Goal: Information Seeking & Learning: Understand process/instructions

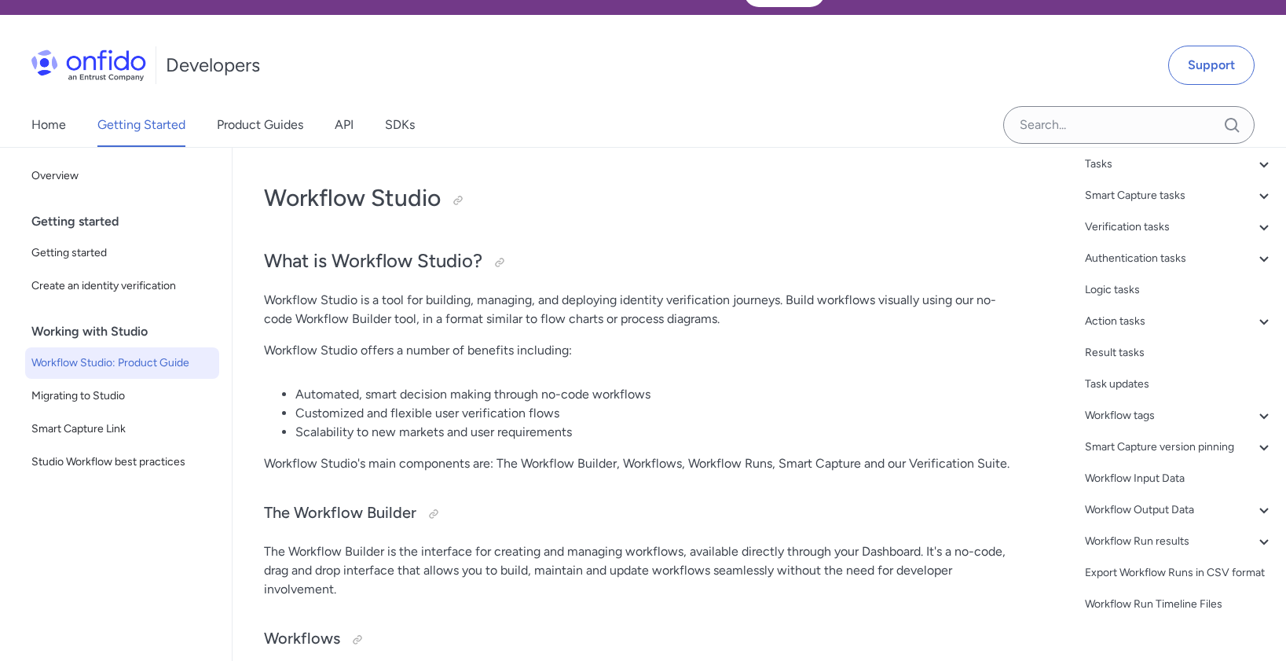
scroll to position [313, 0]
click at [1255, 532] on icon at bounding box center [1264, 541] width 19 height 19
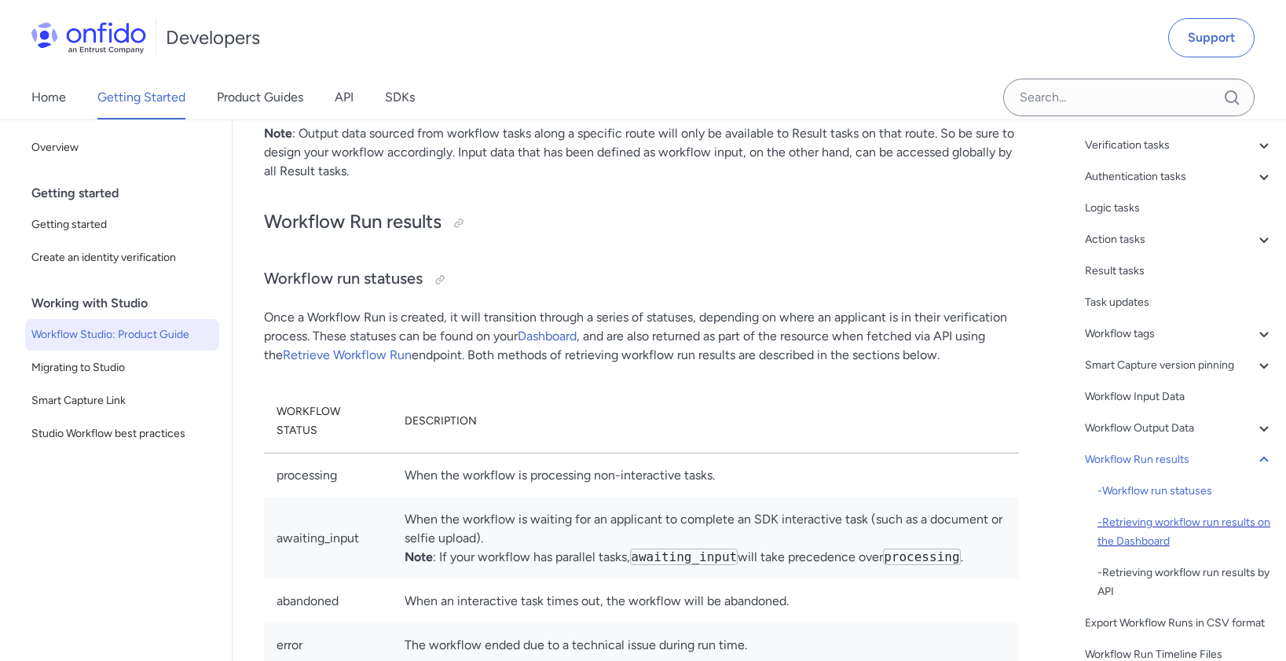
scroll to position [192, 0]
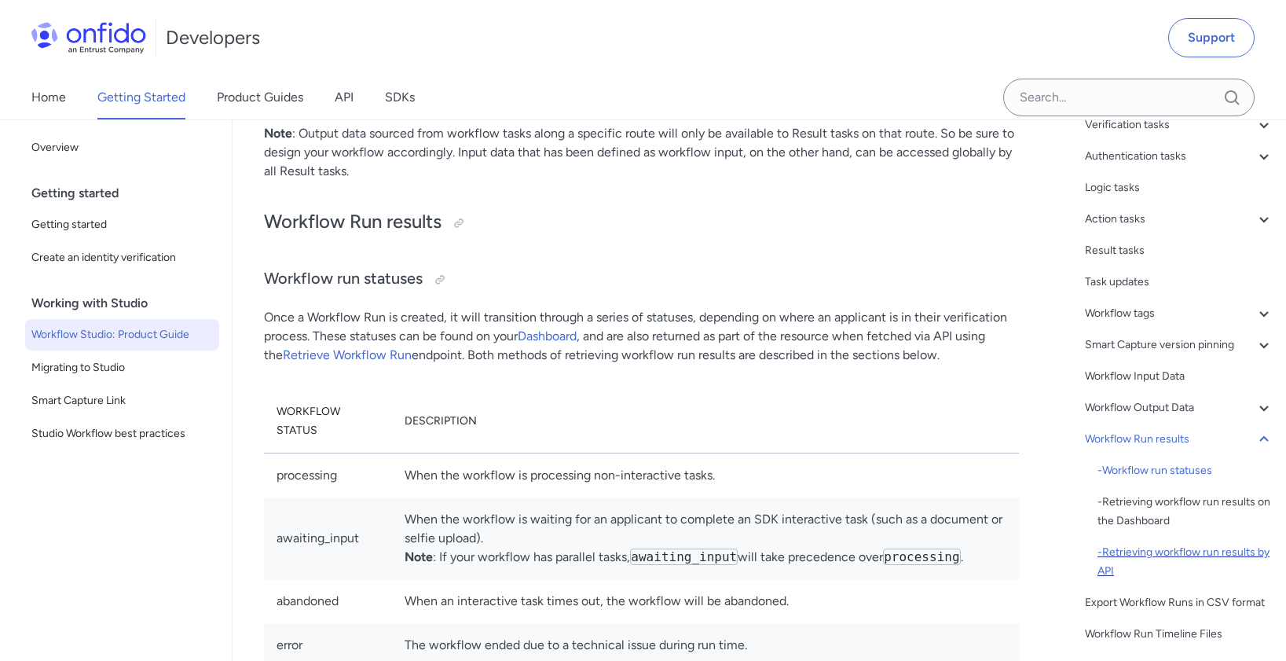
click at [1174, 557] on div "- Retrieving workflow run results by API" at bounding box center [1185, 562] width 176 height 38
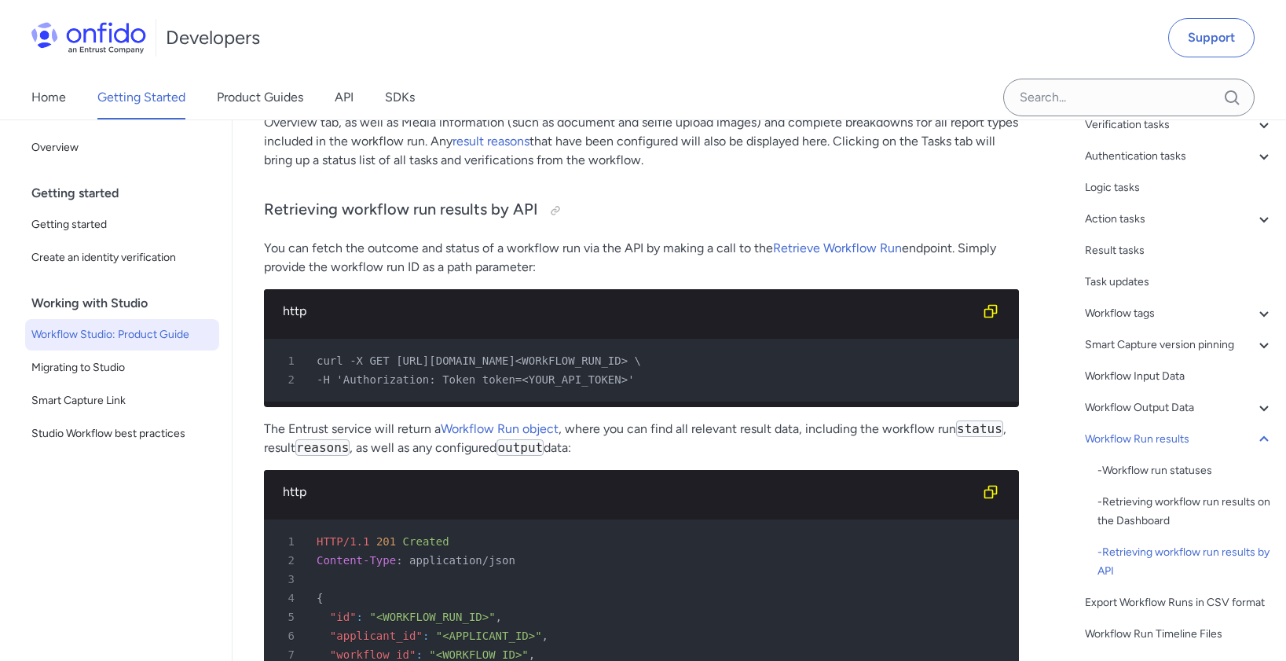
scroll to position [38092, 0]
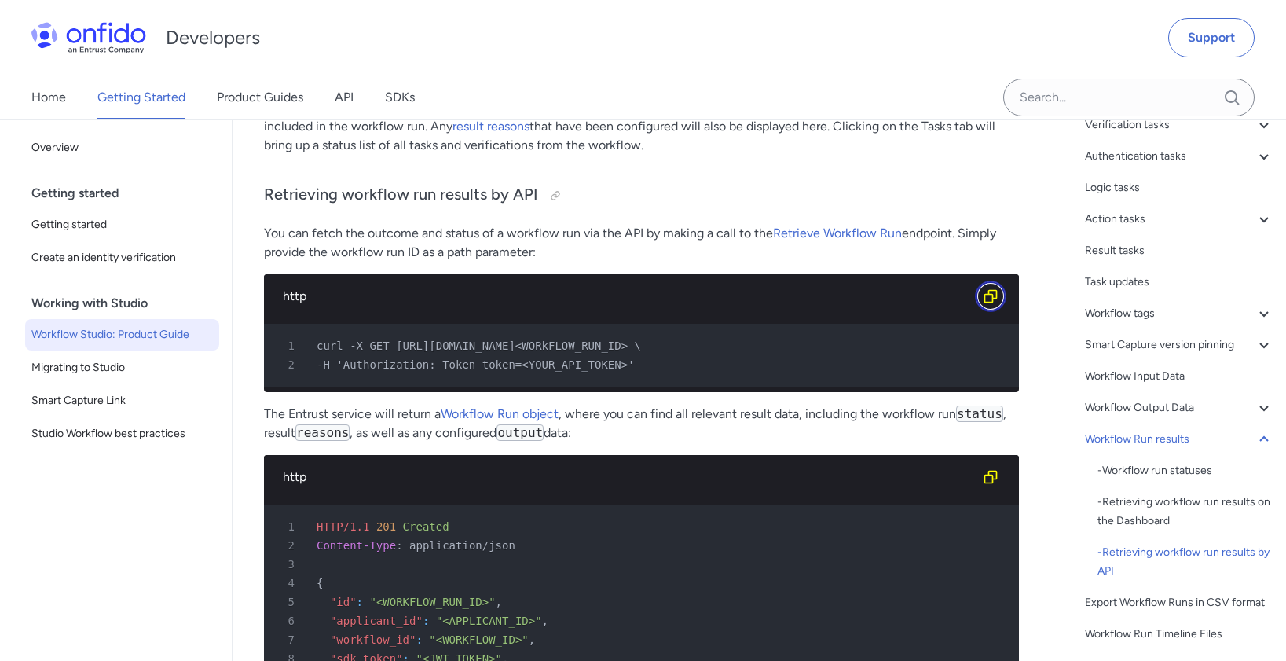
click at [1000, 280] on button "Copy code snippet button" at bounding box center [990, 295] width 31 height 31
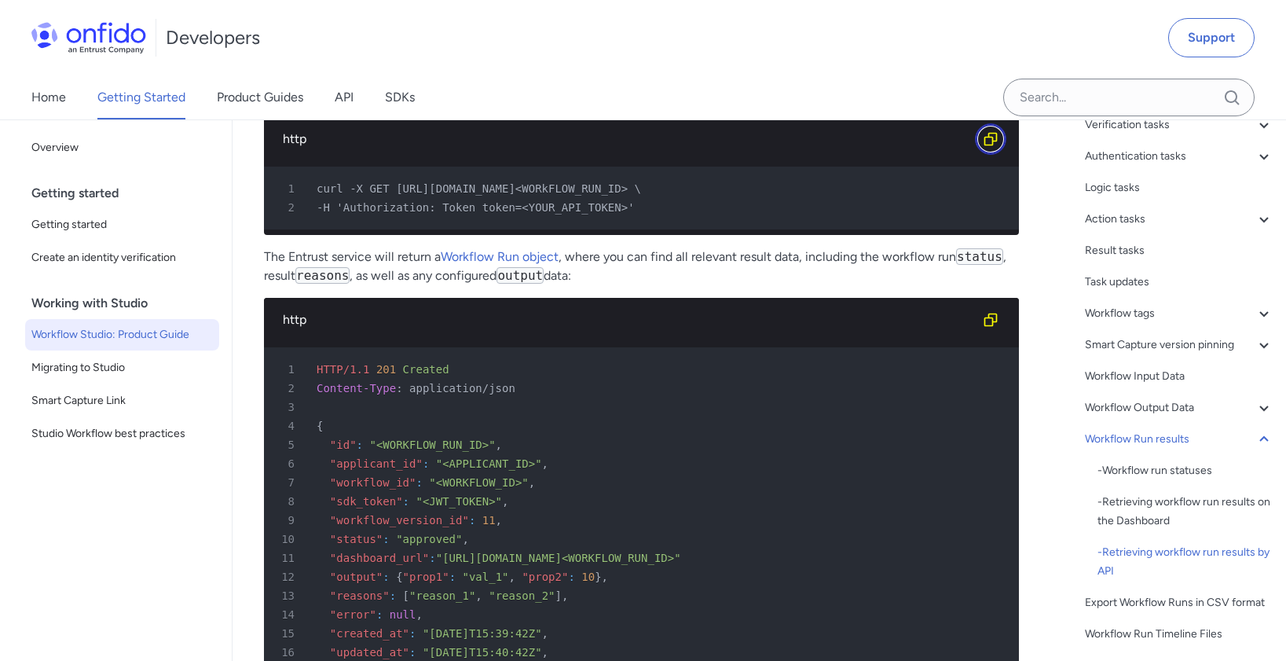
scroll to position [38096, 0]
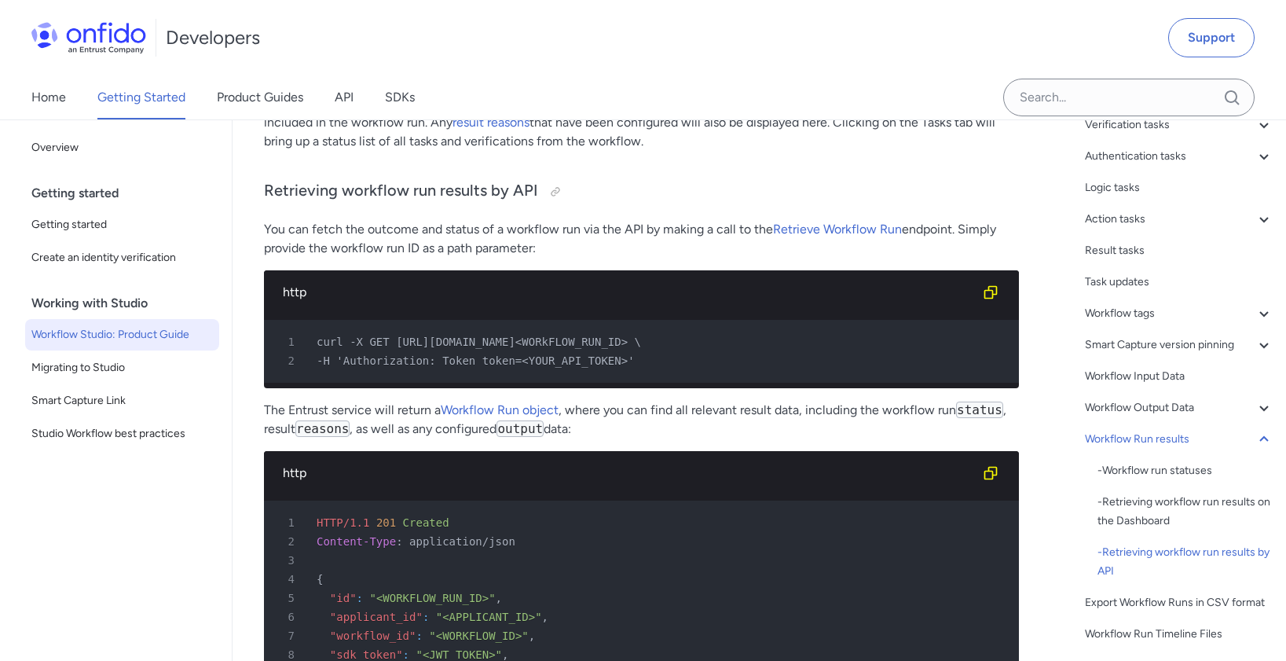
click at [272, 270] on div "http" at bounding box center [641, 292] width 755 height 44
click at [304, 283] on div "http" at bounding box center [629, 292] width 692 height 19
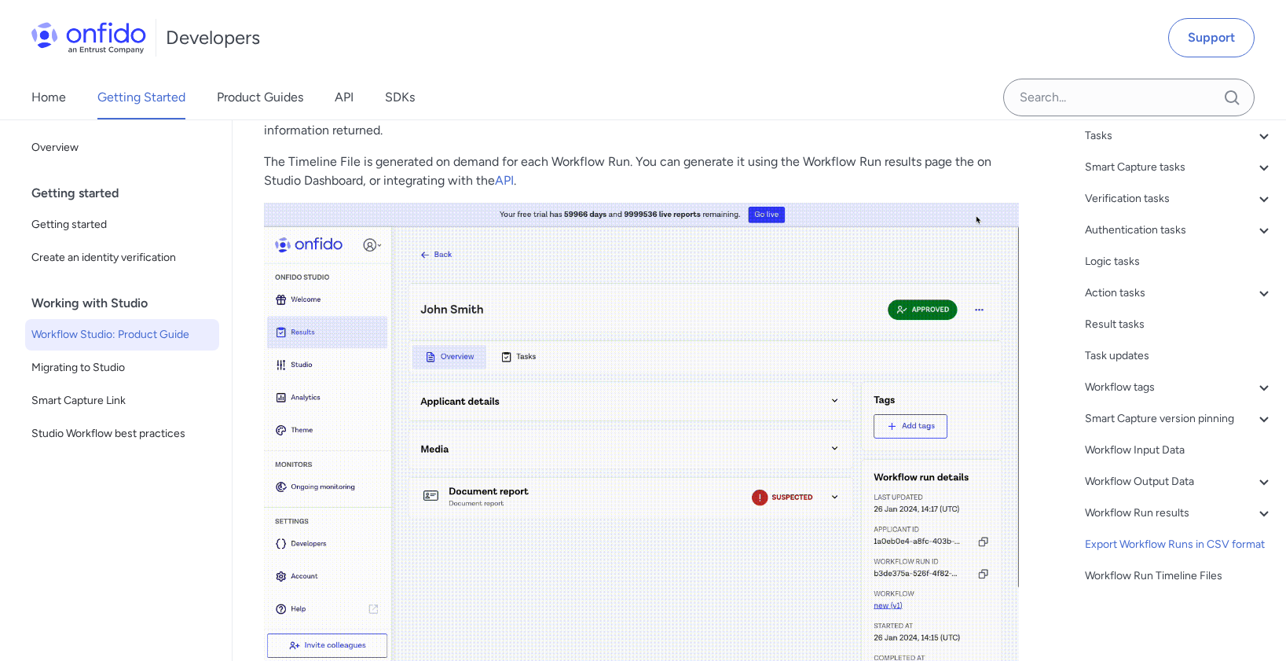
scroll to position [40380, 0]
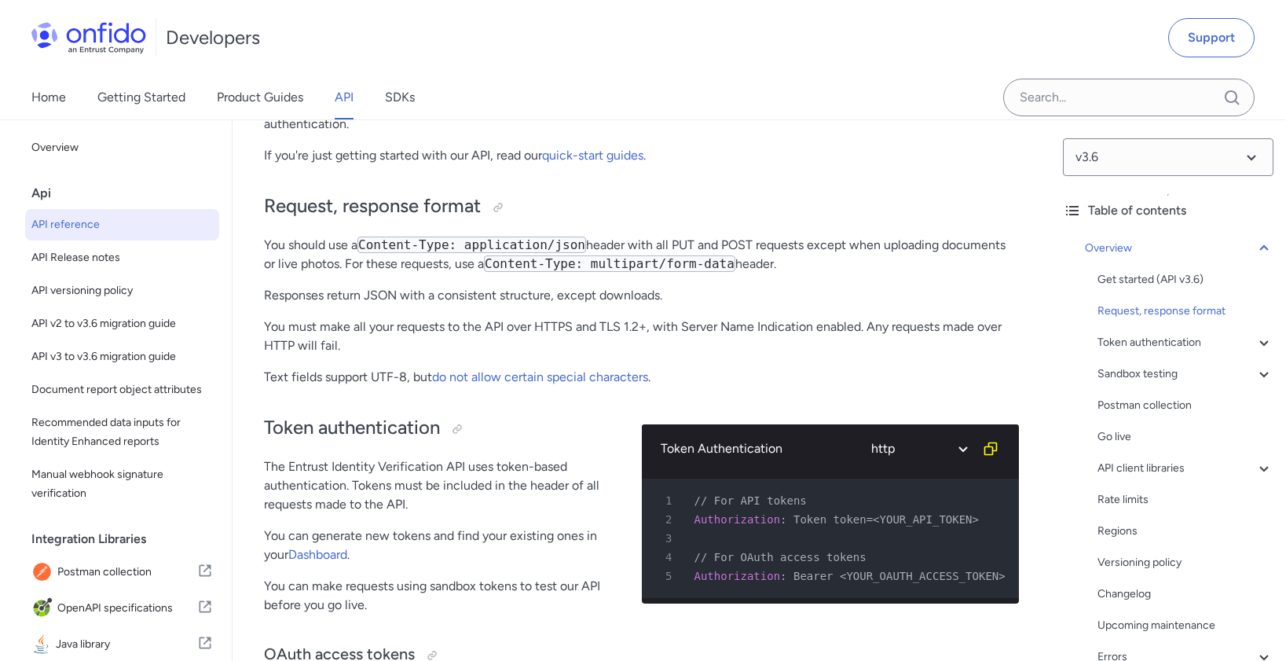
scroll to position [467, 0]
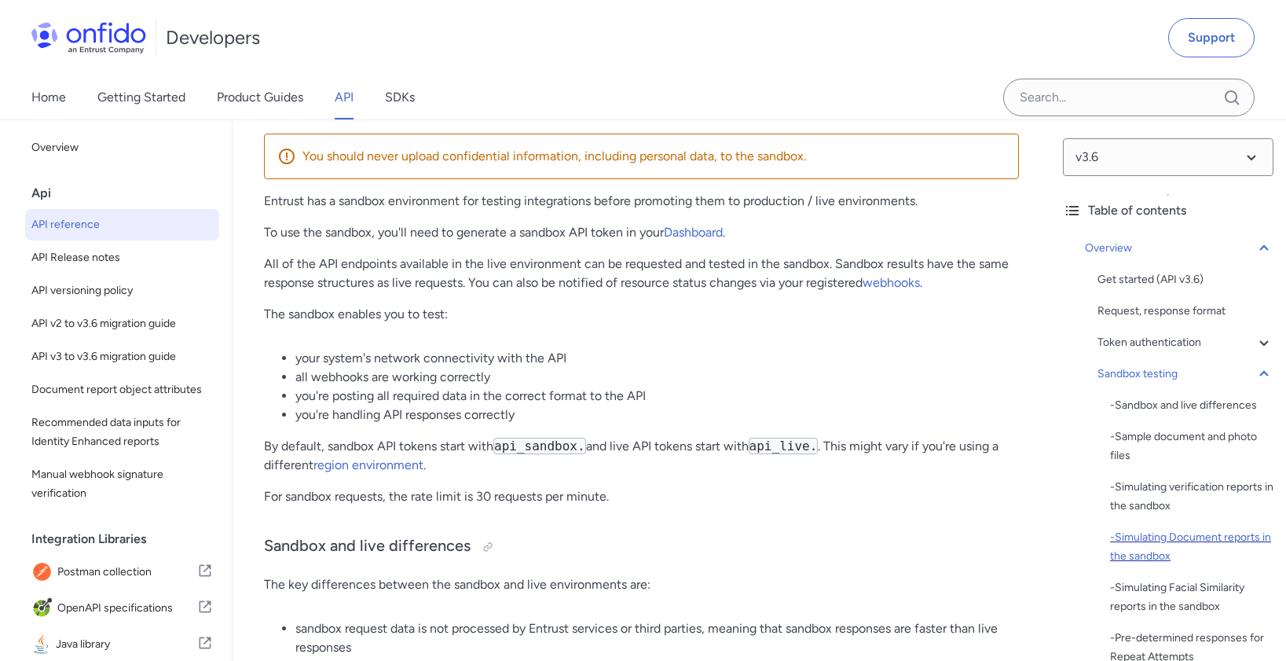
click at [1178, 529] on div "- Simulating Document reports in the sandbox" at bounding box center [1191, 547] width 163 height 38
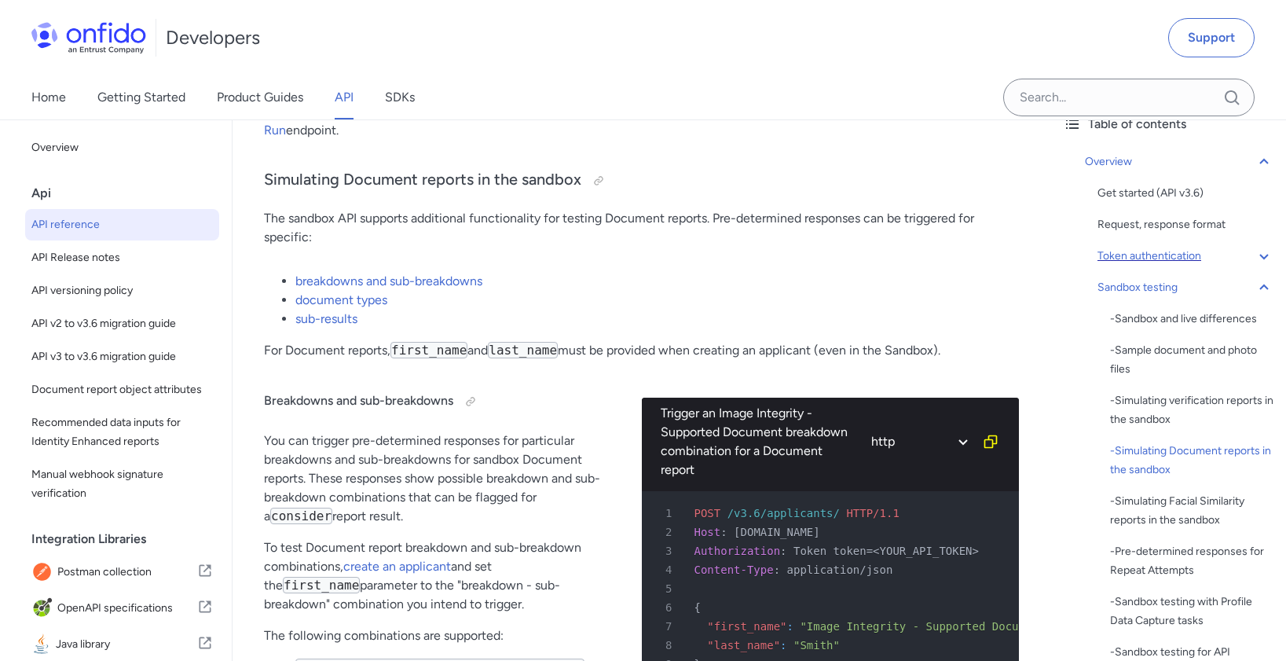
scroll to position [152, 0]
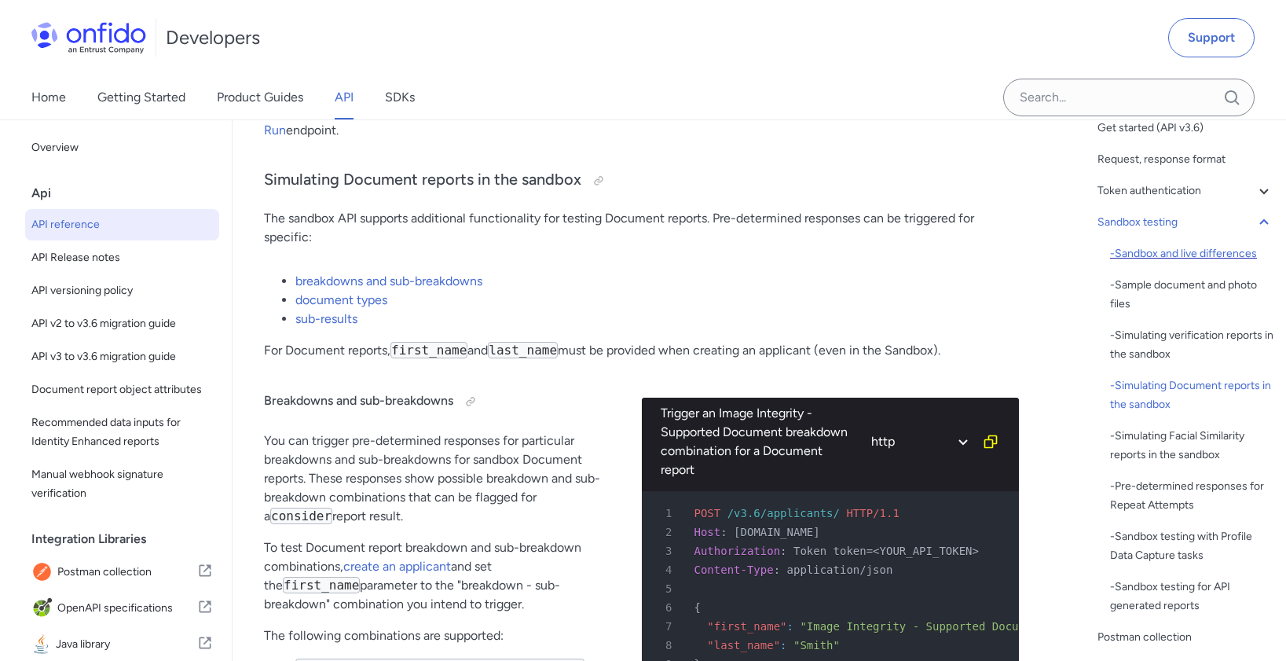
click at [1194, 257] on div "- Sandbox and live differences" at bounding box center [1191, 253] width 163 height 19
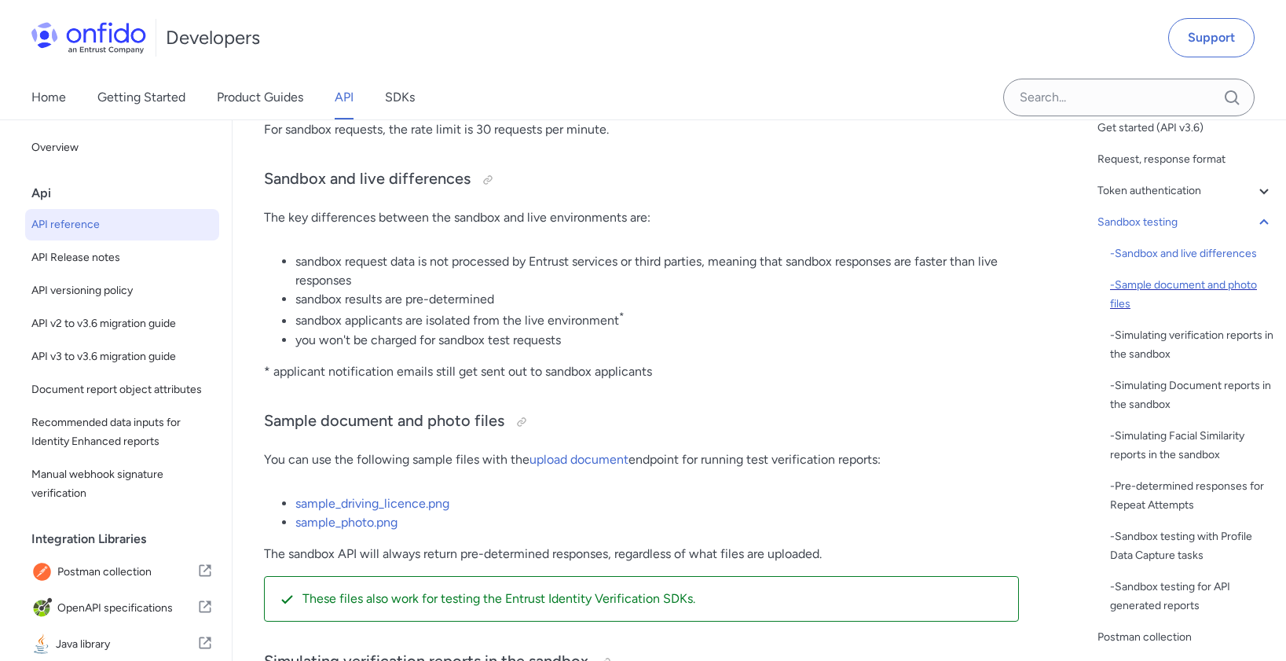
click at [1190, 287] on div "- Sample document and photo files" at bounding box center [1191, 295] width 163 height 38
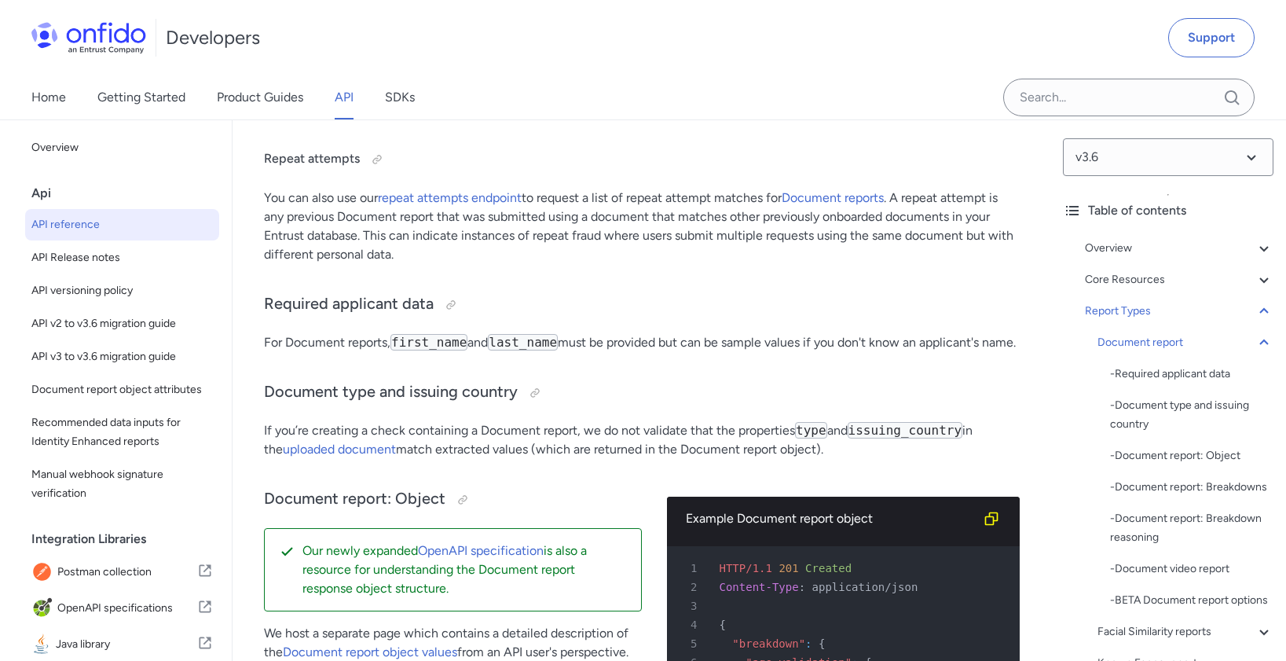
scroll to position [60934, 0]
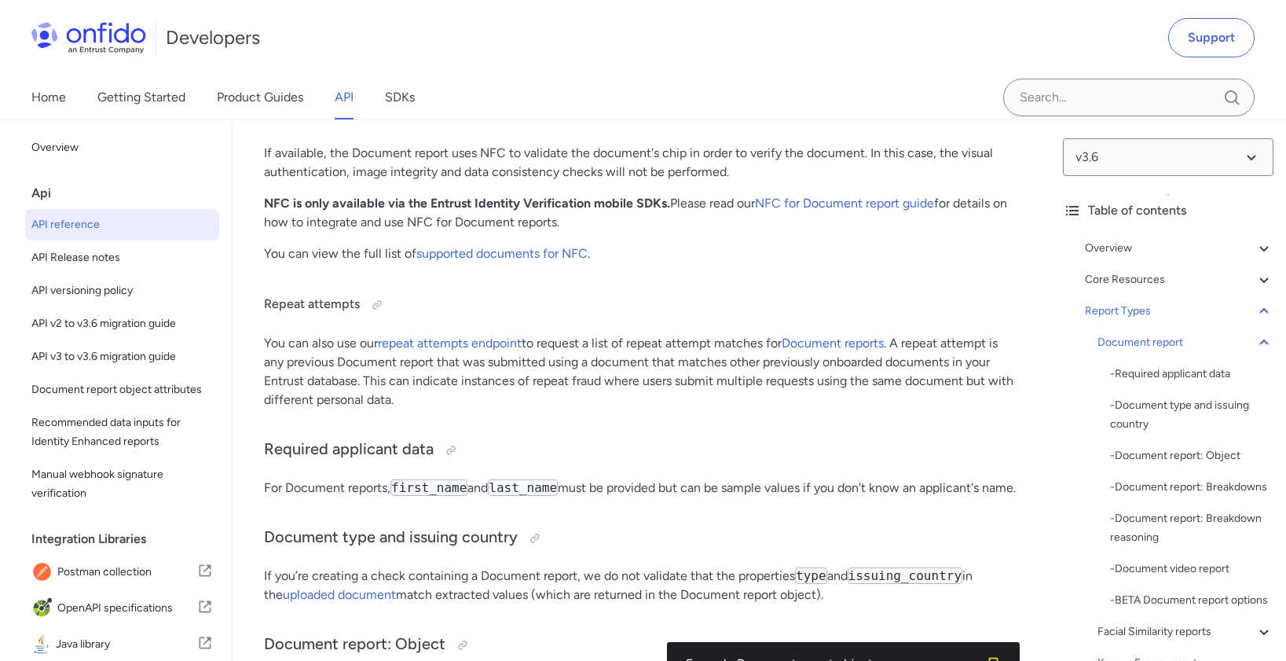
scroll to position [60777, 0]
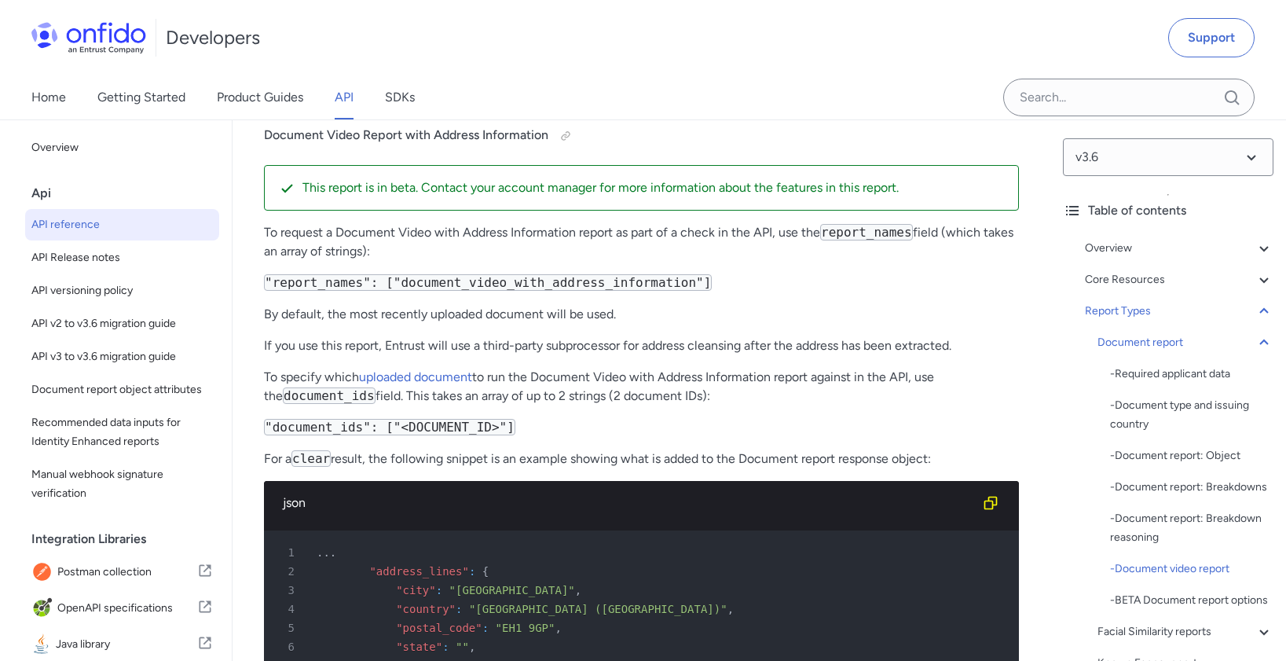
scroll to position [0, 0]
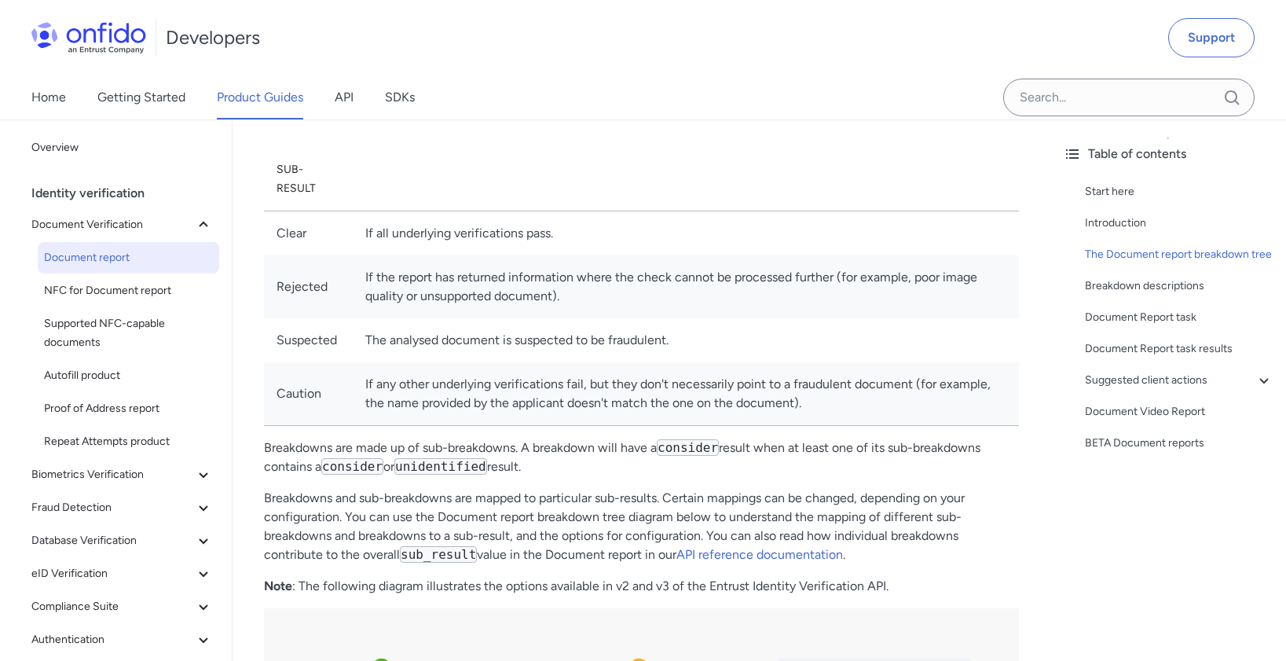
scroll to position [767, 0]
click at [1159, 327] on div "Document Report task" at bounding box center [1179, 317] width 189 height 19
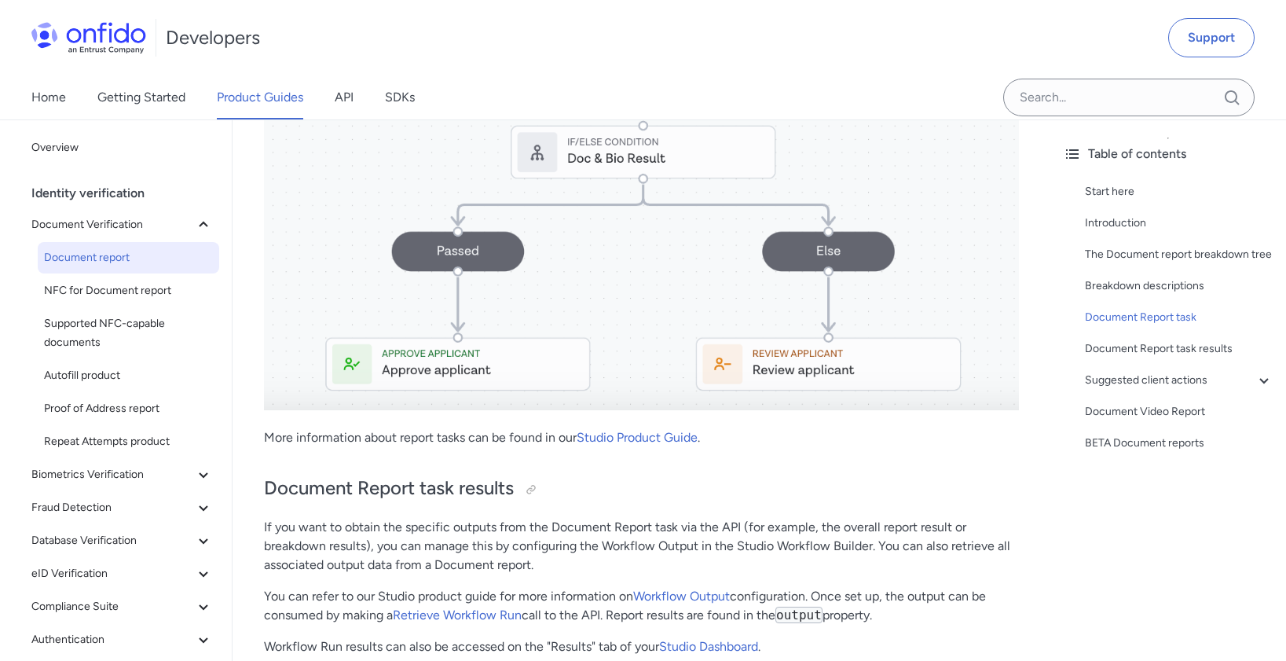
scroll to position [7717, 0]
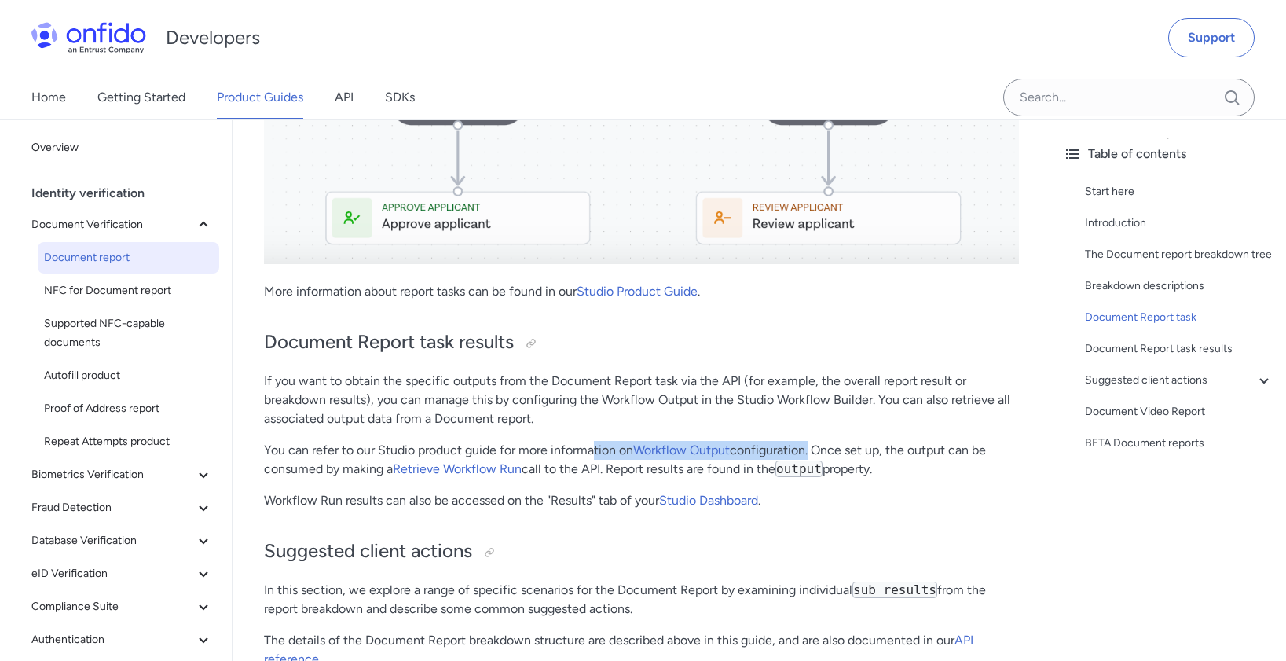
drag, startPoint x: 595, startPoint y: 394, endPoint x: 813, endPoint y: 392, distance: 218.4
click at [813, 441] on p "You can refer to our Studio product guide for more information on Workflow Outp…" at bounding box center [641, 460] width 755 height 38
drag, startPoint x: 629, startPoint y: 412, endPoint x: 859, endPoint y: 410, distance: 230.2
click at [859, 441] on p "You can refer to our Studio product guide for more information on Workflow Outp…" at bounding box center [641, 460] width 755 height 38
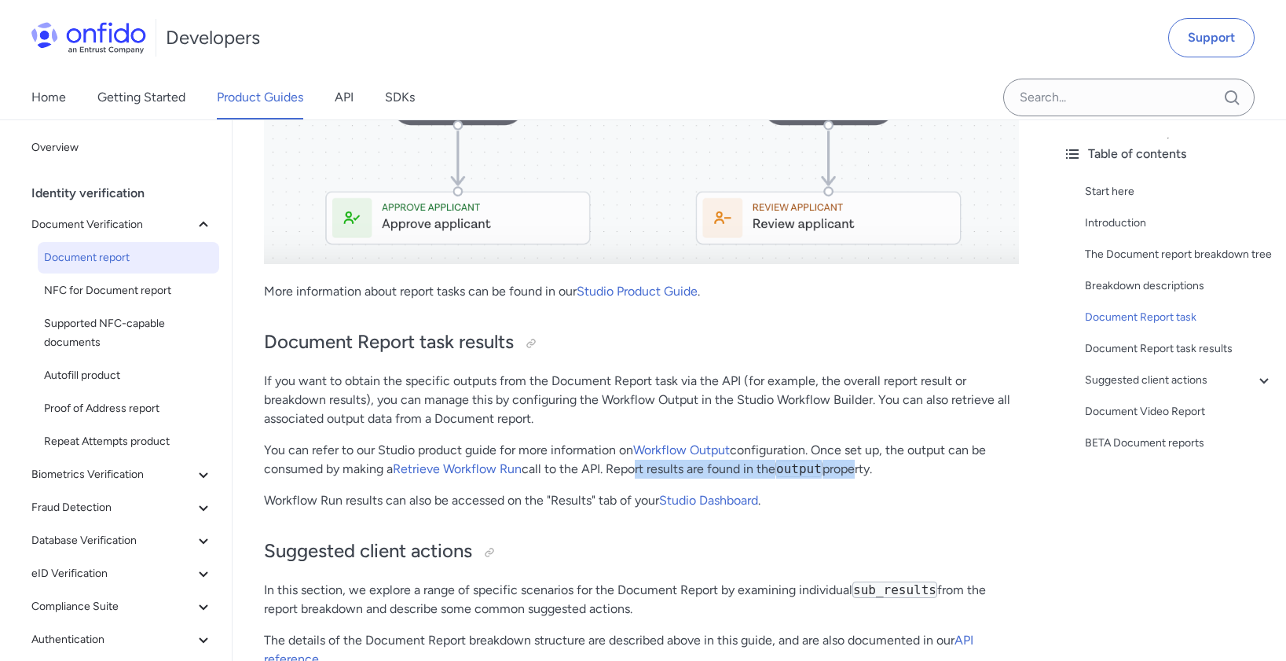
click at [859, 441] on p "You can refer to our Studio product guide for more information on Workflow Outp…" at bounding box center [641, 460] width 755 height 38
drag, startPoint x: 859, startPoint y: 410, endPoint x: 633, endPoint y: 416, distance: 226.3
click at [633, 441] on p "You can refer to our Studio product guide for more information on Workflow Outp…" at bounding box center [641, 460] width 755 height 38
click at [462, 461] on link "Retrieve Workflow Run" at bounding box center [457, 468] width 129 height 15
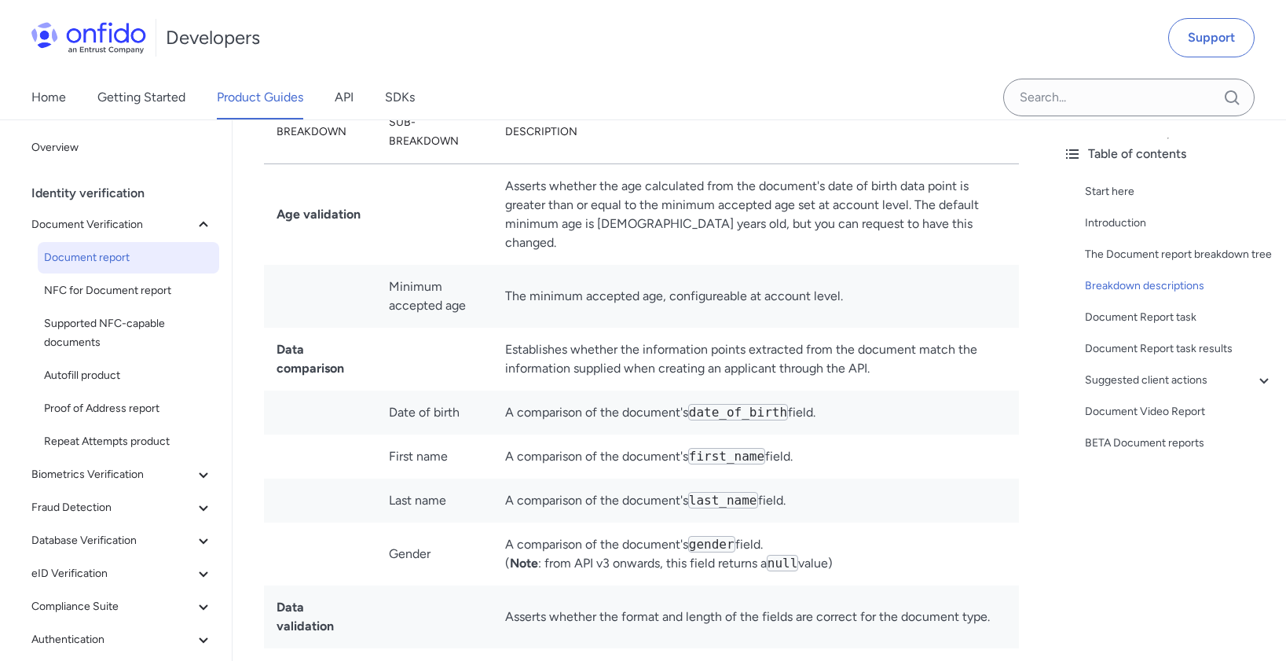
scroll to position [993, 0]
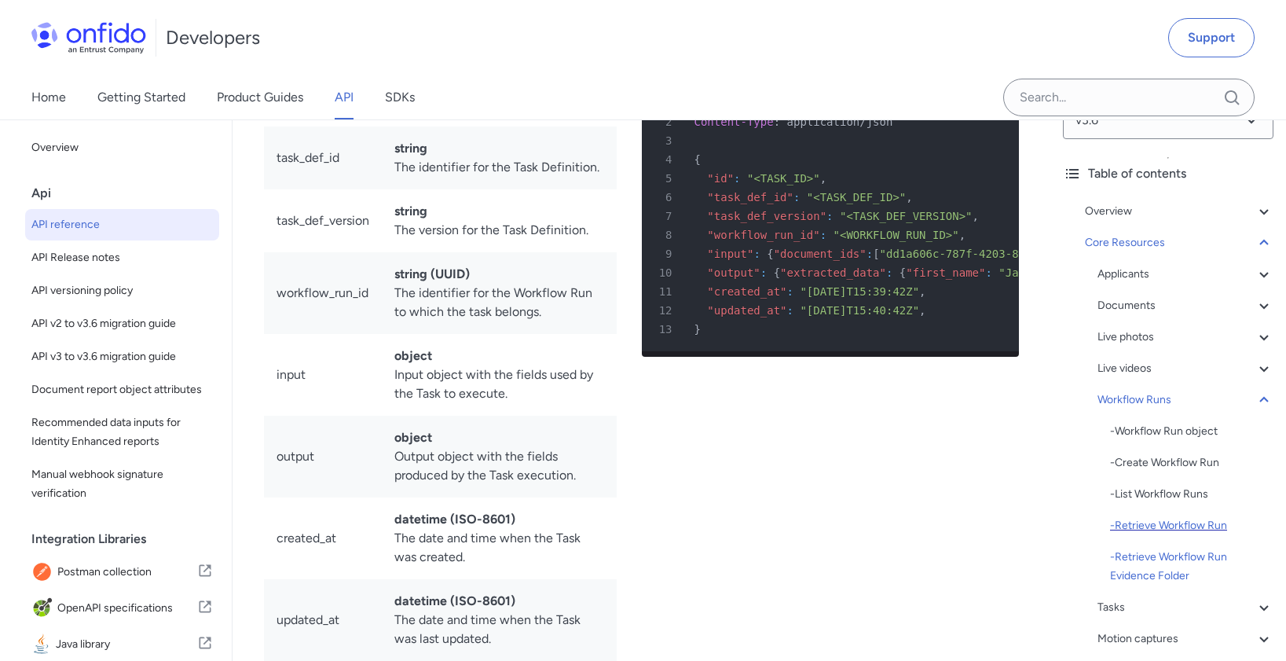
scroll to position [115, 0]
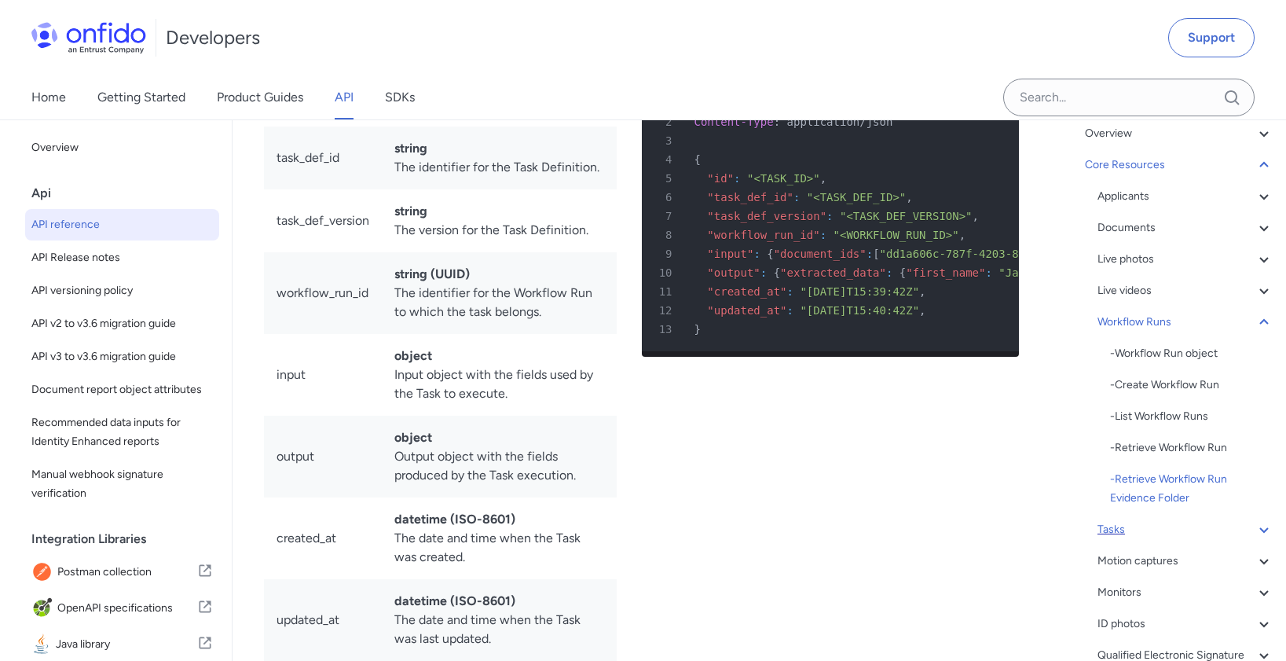
click at [1186, 520] on div "Tasks" at bounding box center [1185, 529] width 176 height 19
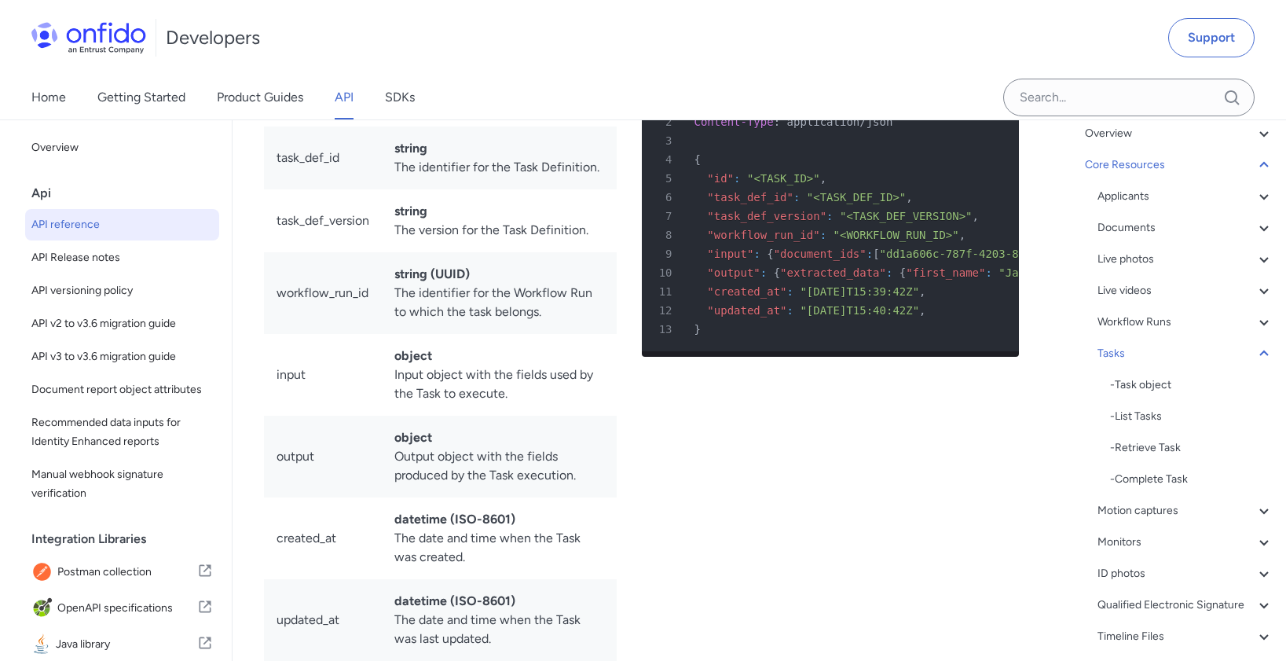
scroll to position [43938, 0]
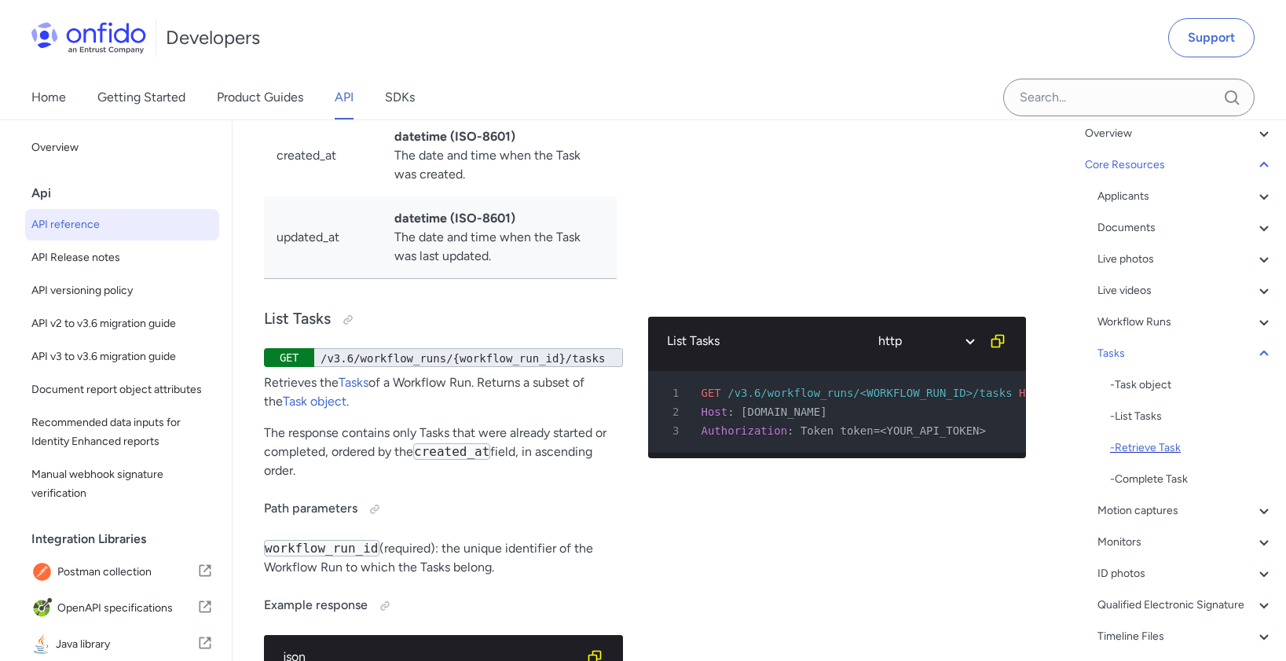
click at [1142, 455] on div "- Retrieve Task" at bounding box center [1191, 447] width 163 height 19
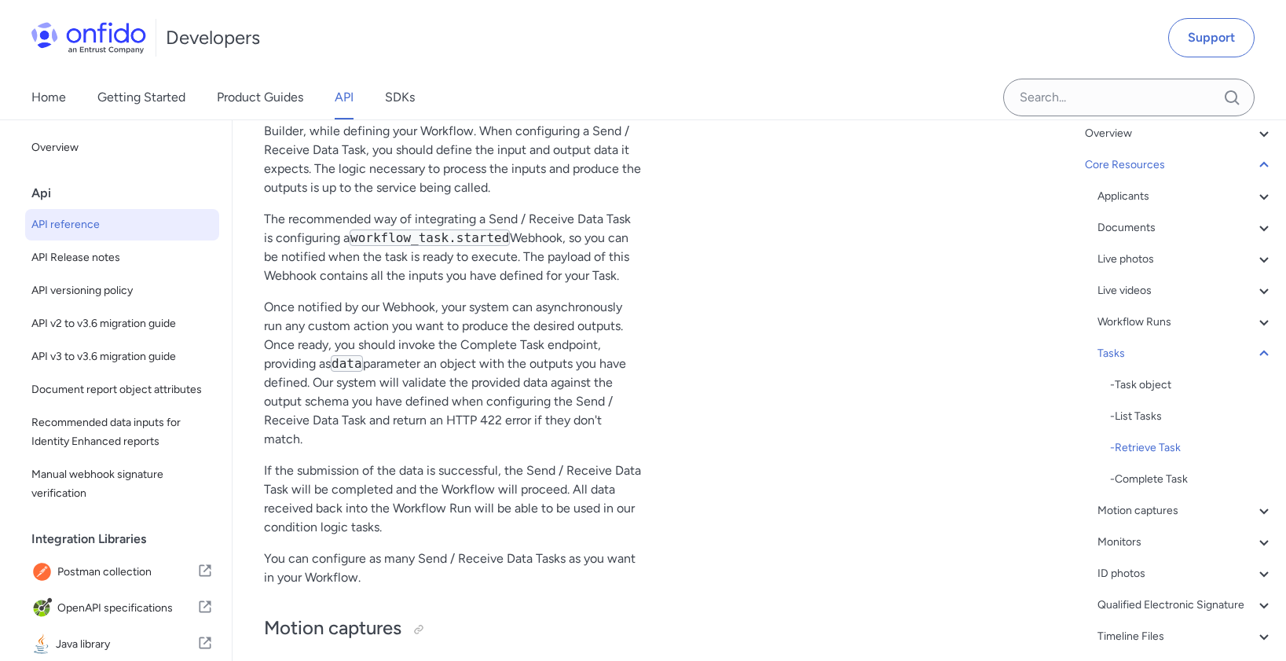
scroll to position [2, 37]
drag, startPoint x: 570, startPoint y: 222, endPoint x: 673, endPoint y: 222, distance: 102.9
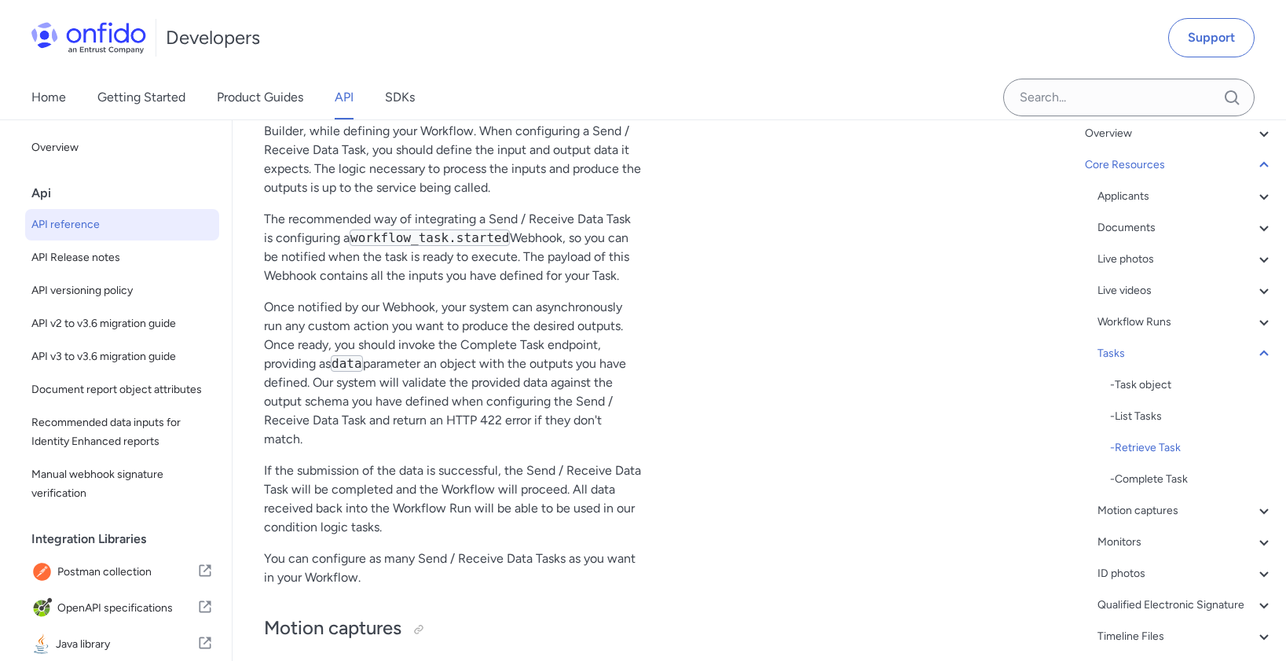
drag, startPoint x: 537, startPoint y: 220, endPoint x: 630, endPoint y: 219, distance: 93.5
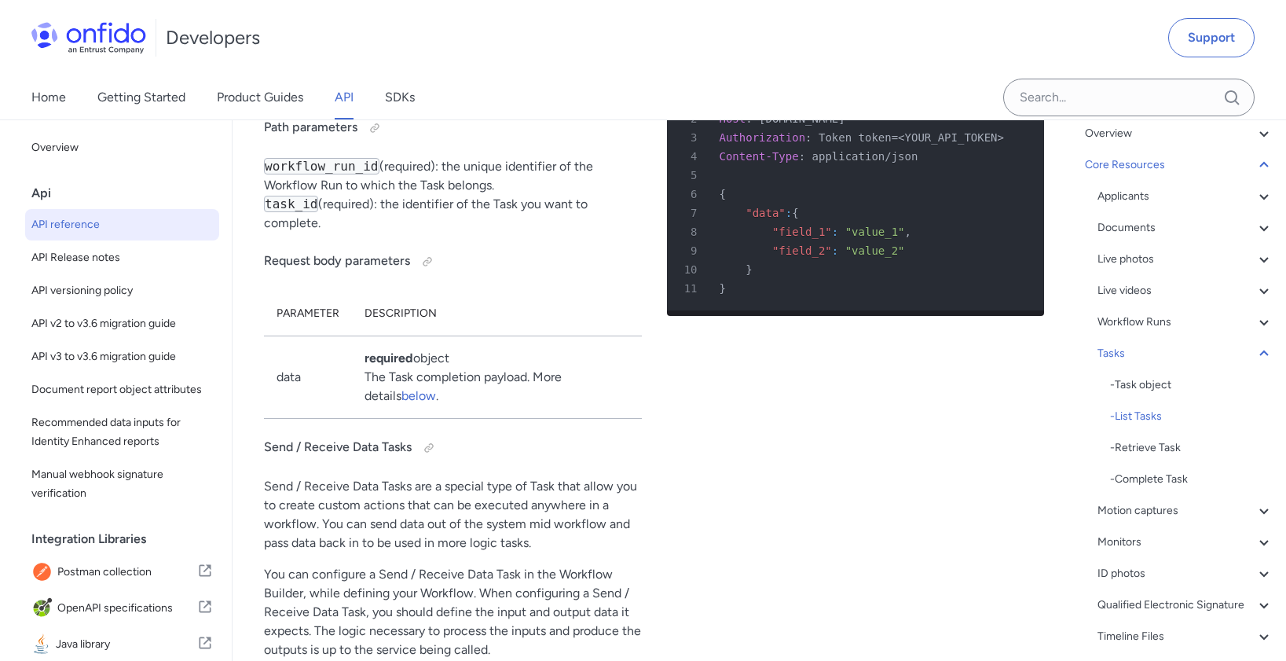
scroll to position [45366, 0]
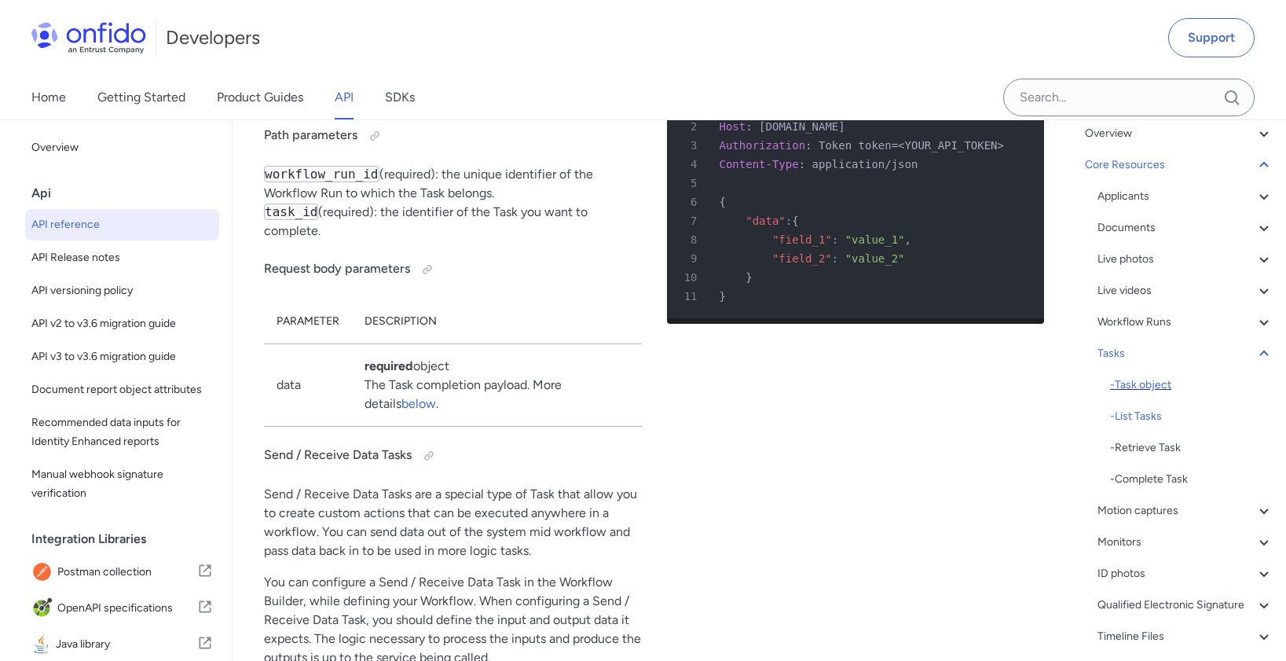
click at [1161, 379] on div "- Task object" at bounding box center [1191, 385] width 163 height 19
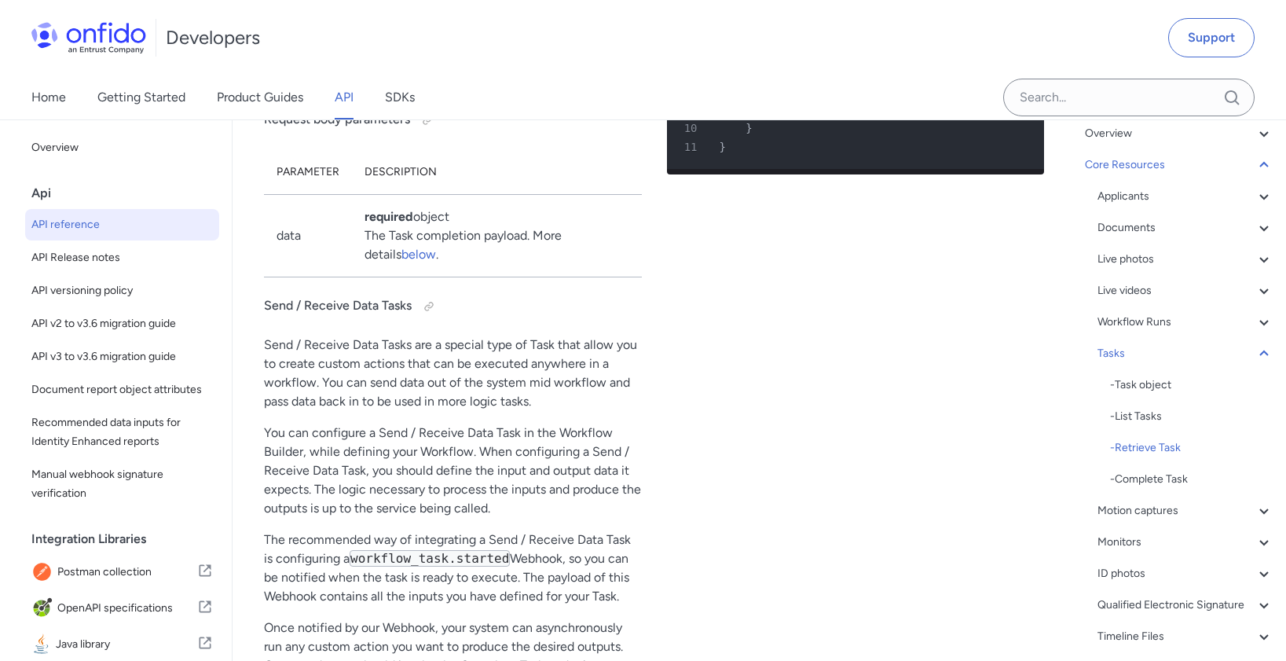
scroll to position [45235, 0]
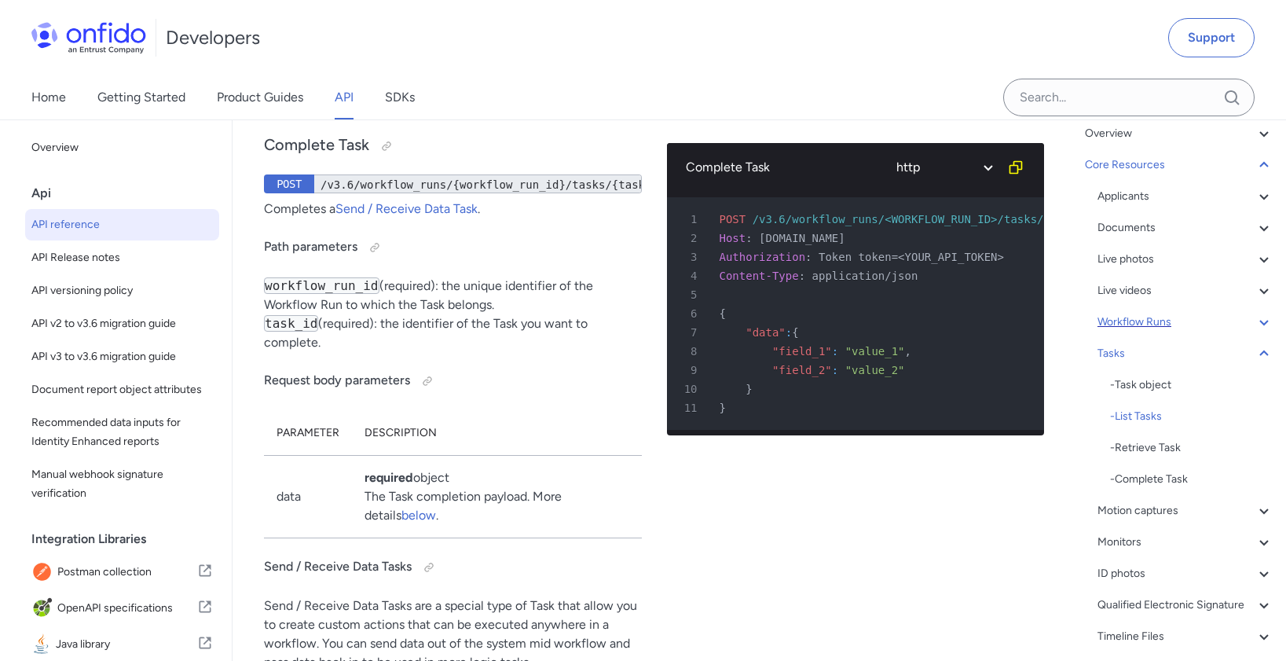
click at [1147, 321] on div "Workflow Runs" at bounding box center [1185, 322] width 176 height 19
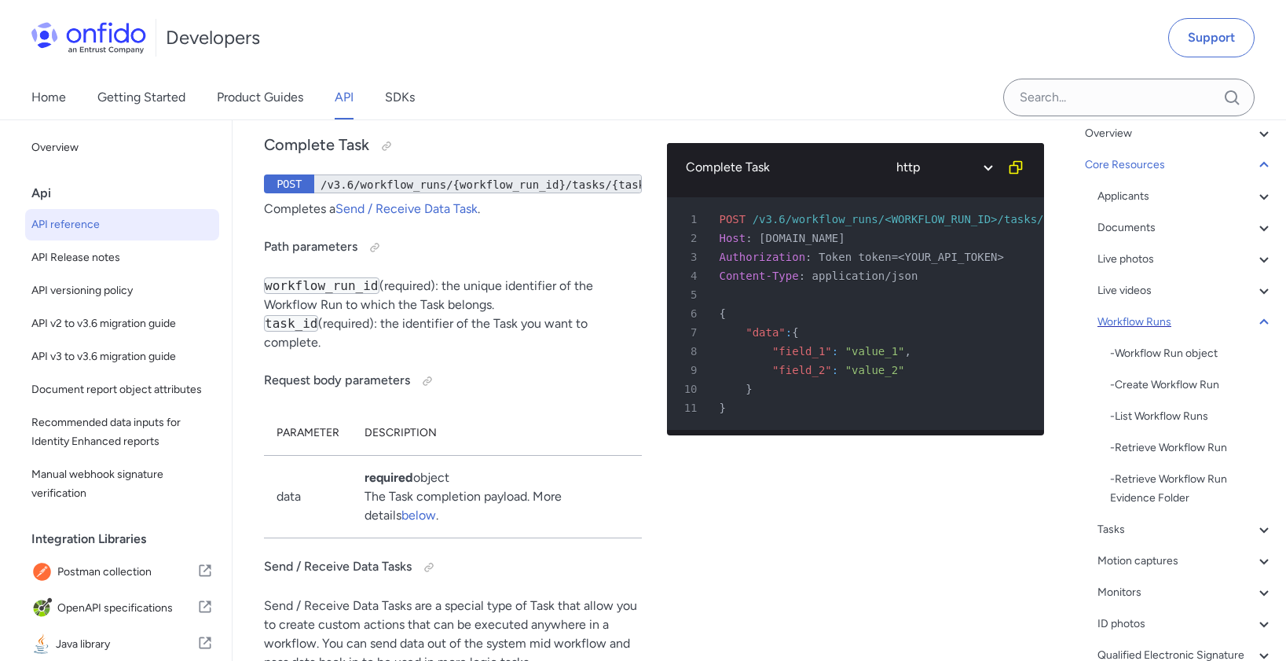
scroll to position [36530, 0]
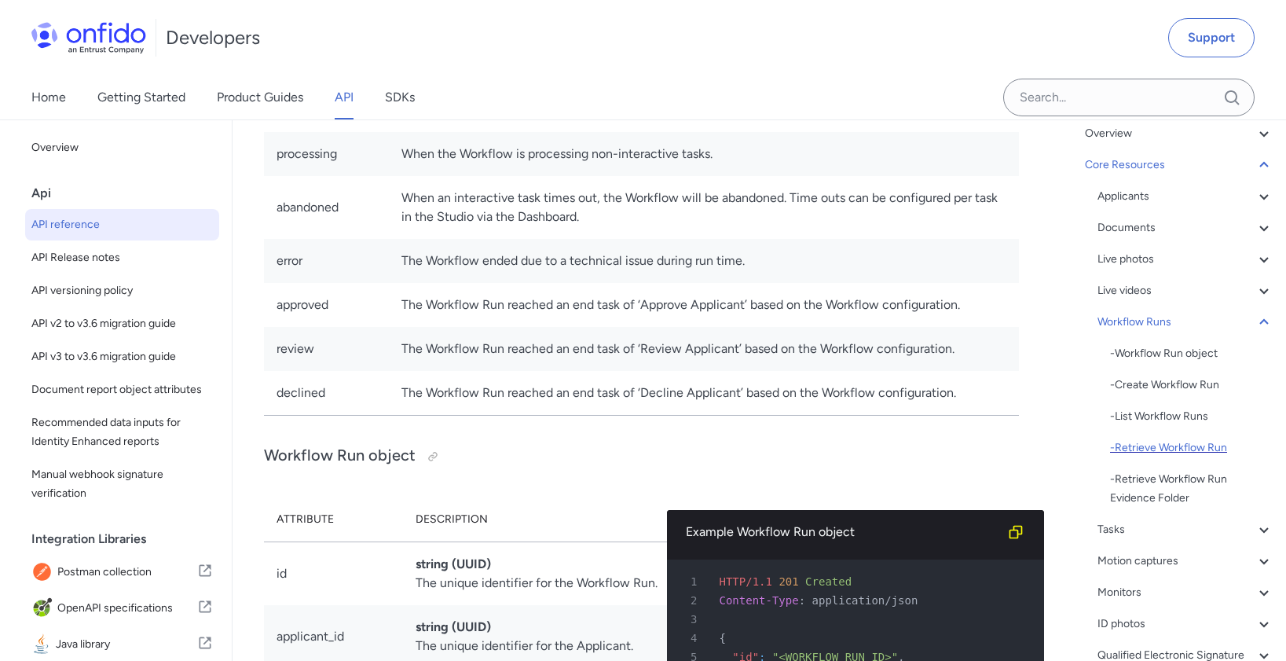
click at [1178, 448] on div "- Retrieve Workflow Run" at bounding box center [1191, 447] width 163 height 19
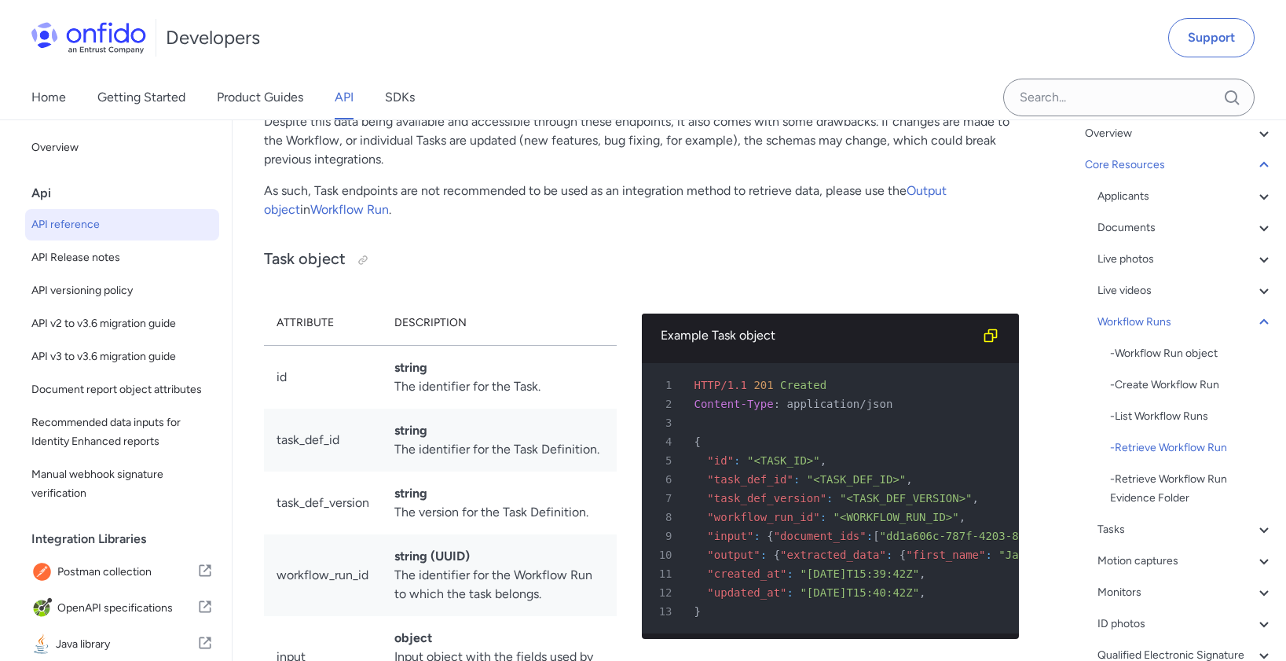
scroll to position [43275, 0]
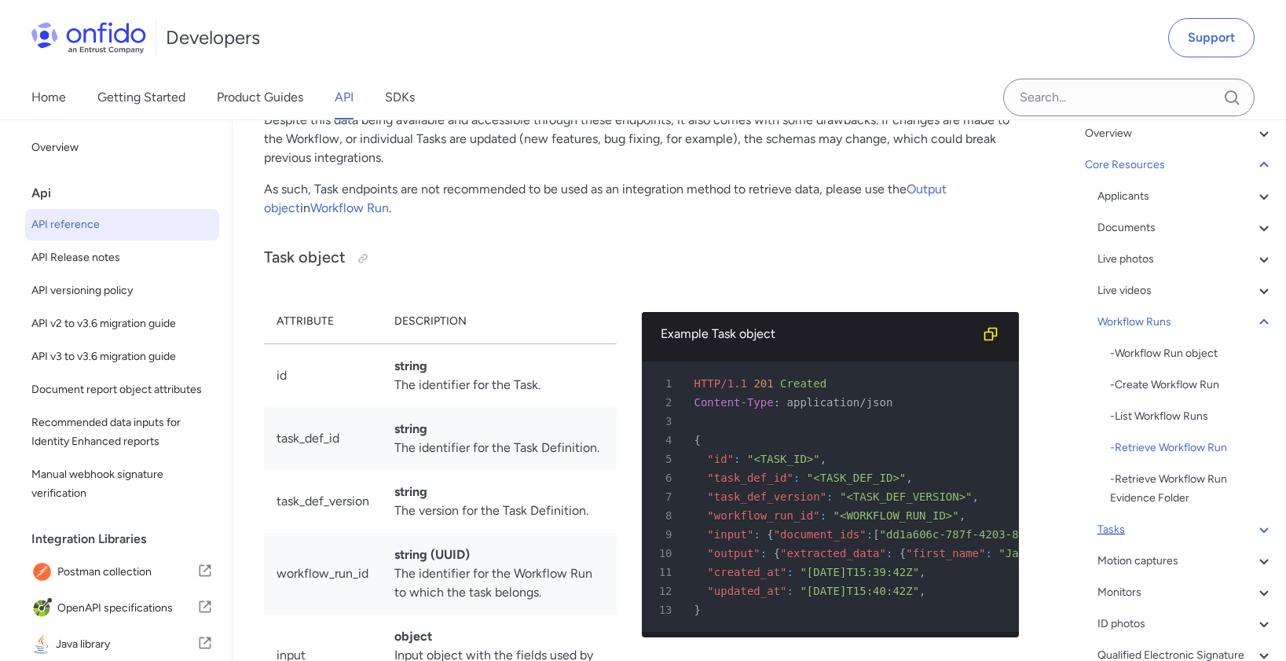
click at [1187, 533] on div "Tasks" at bounding box center [1185, 529] width 176 height 19
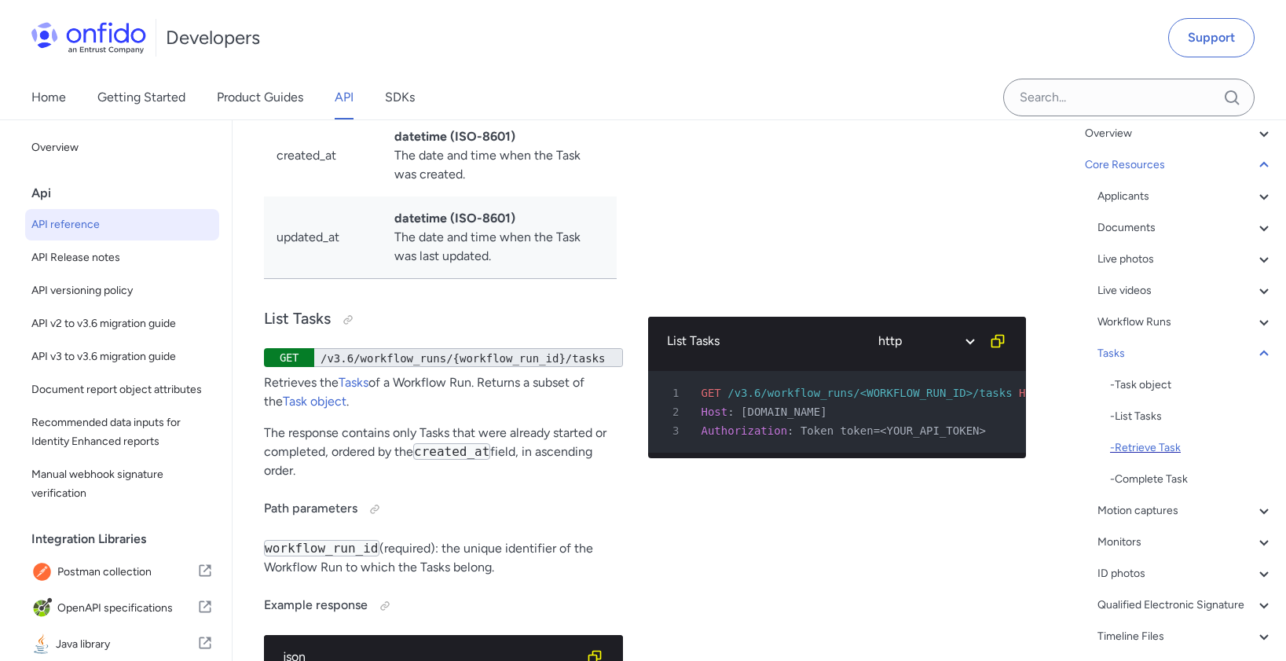
click at [1155, 441] on div "- Retrieve Task" at bounding box center [1191, 447] width 163 height 19
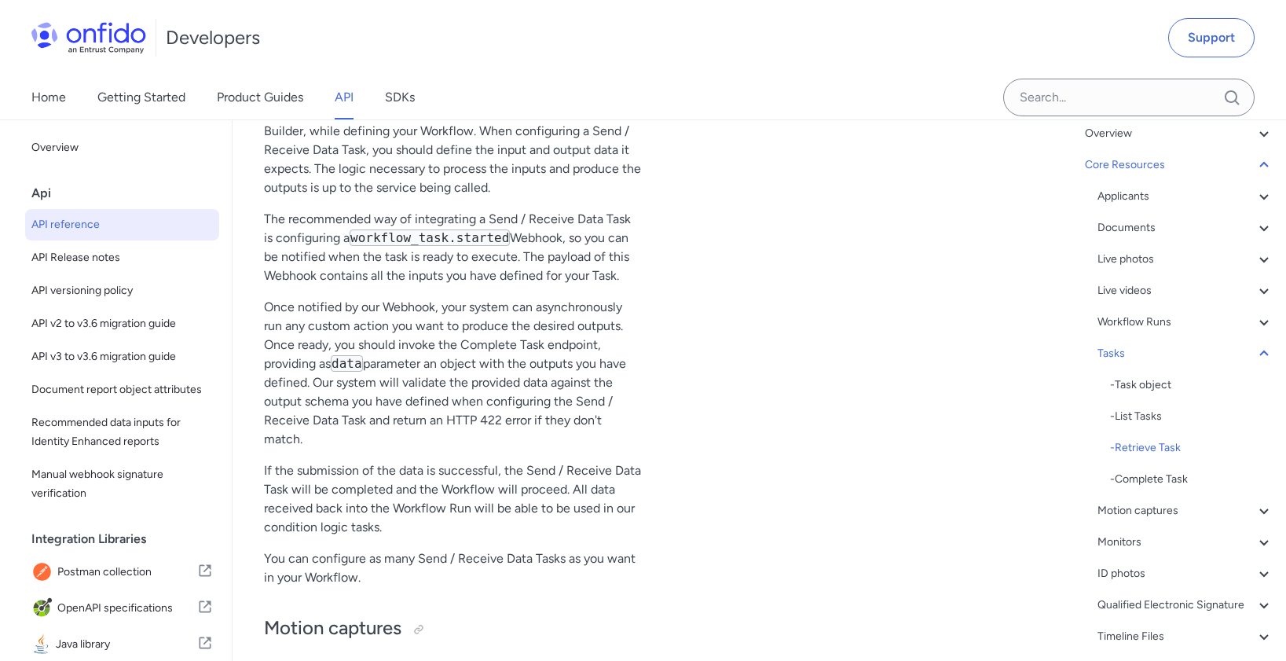
drag, startPoint x: 457, startPoint y: 394, endPoint x: 485, endPoint y: 501, distance: 111.3
drag, startPoint x: 485, startPoint y: 501, endPoint x: 492, endPoint y: 390, distance: 111.7
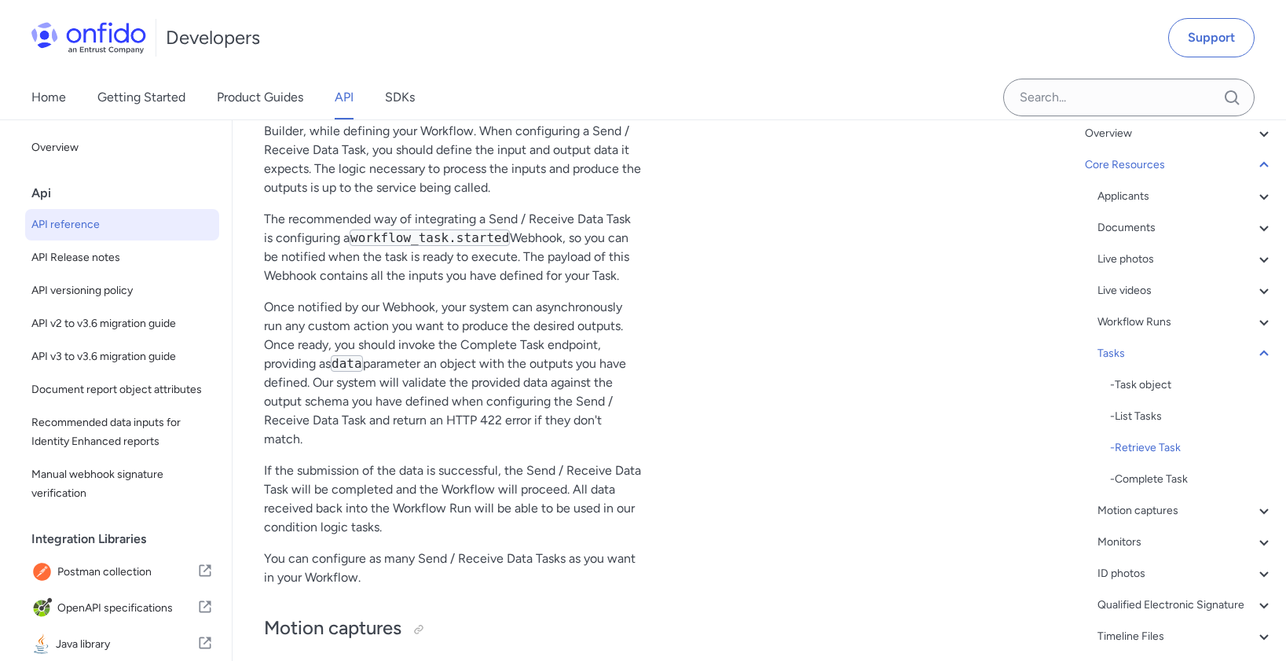
drag, startPoint x: 493, startPoint y: 387, endPoint x: 532, endPoint y: 488, distance: 108.7
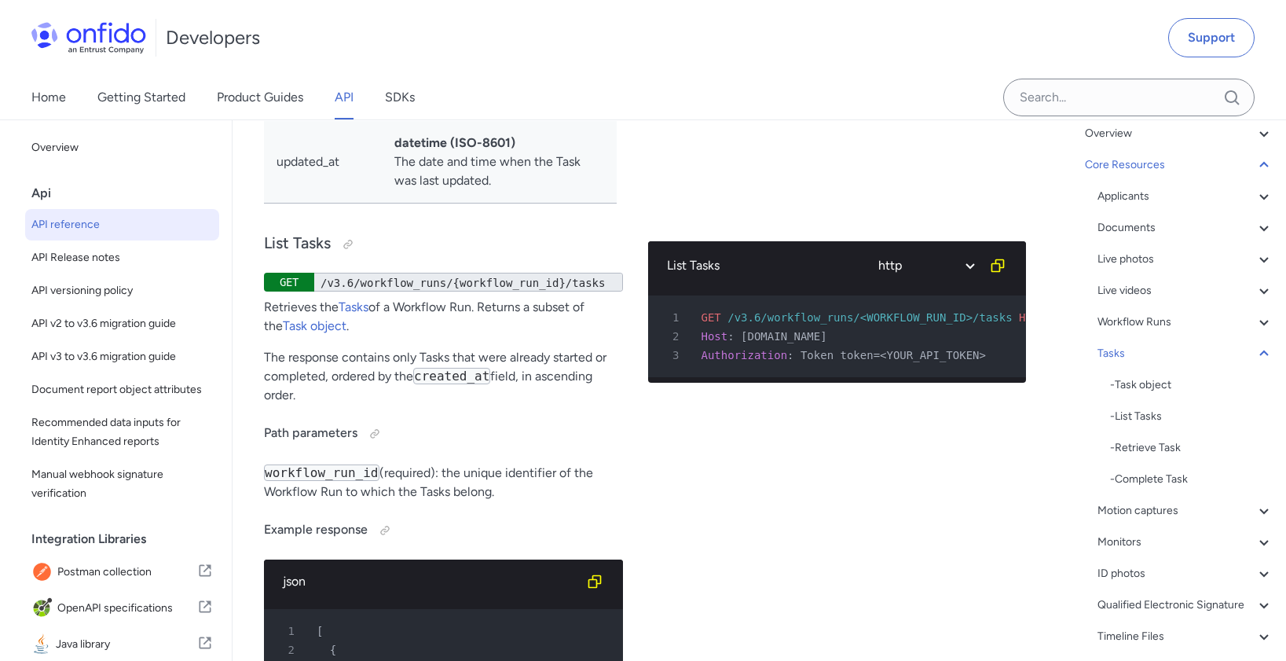
scroll to position [43973, 0]
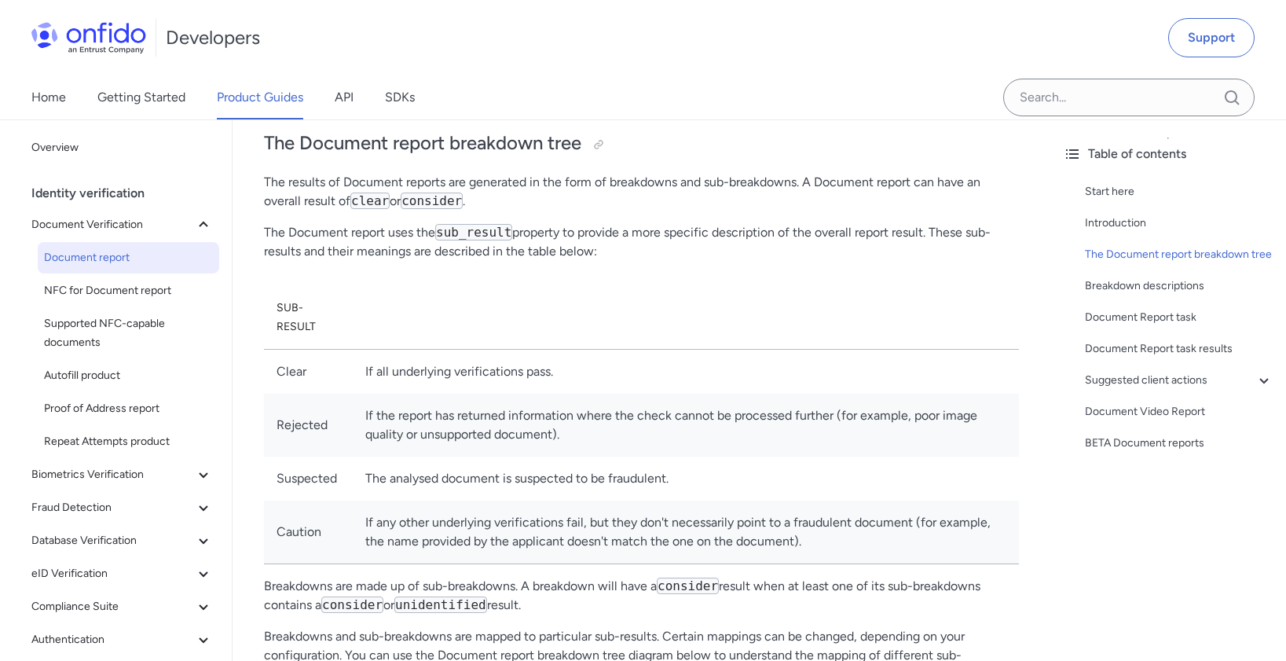
scroll to position [638, 0]
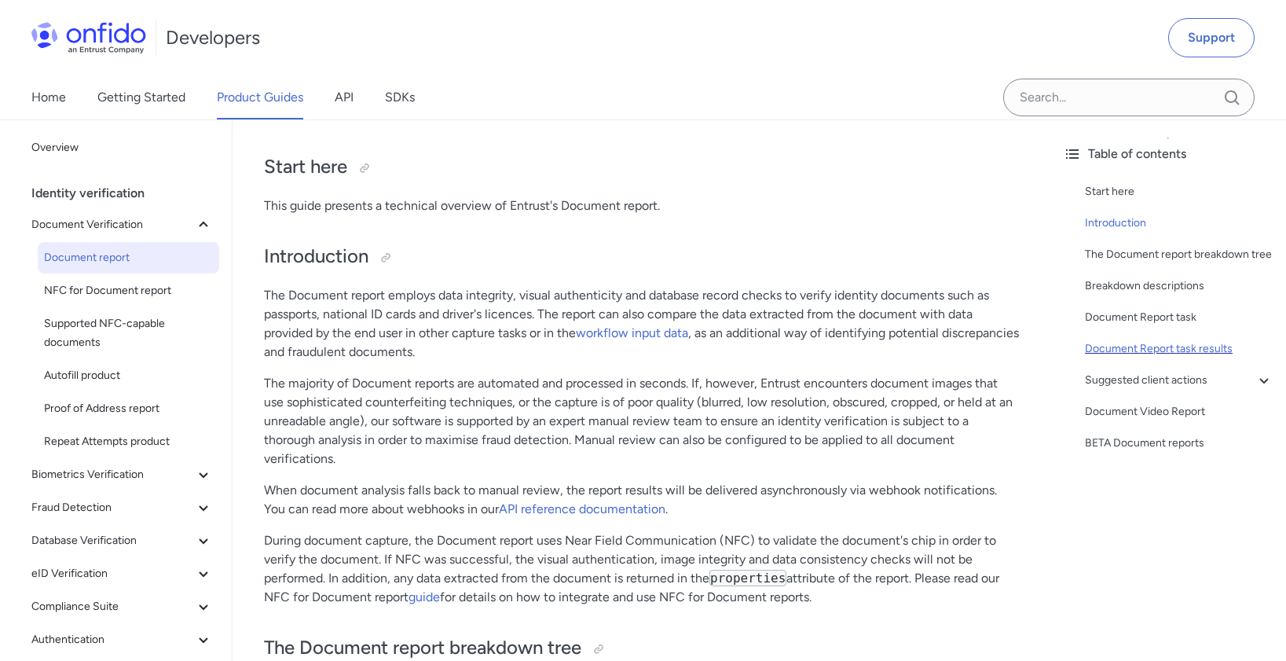
click at [1127, 358] on div "Document Report task results" at bounding box center [1179, 348] width 189 height 19
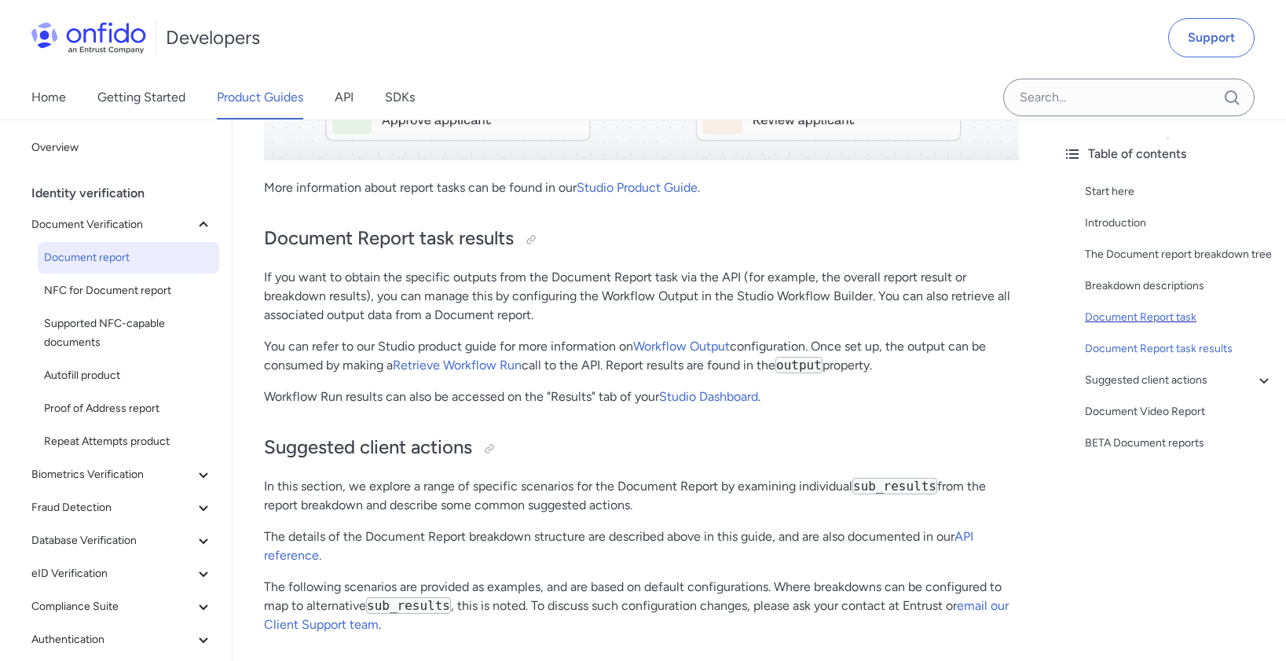
click at [1140, 327] on div "Document Report task" at bounding box center [1179, 317] width 189 height 19
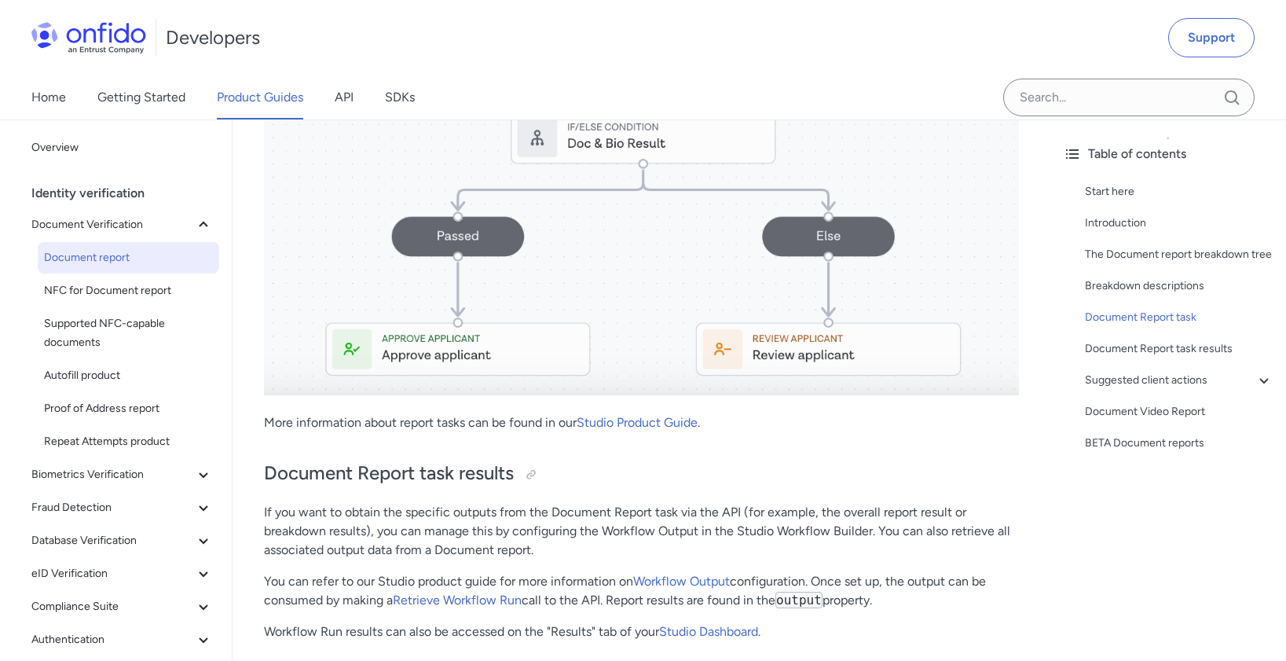
scroll to position [7662, 0]
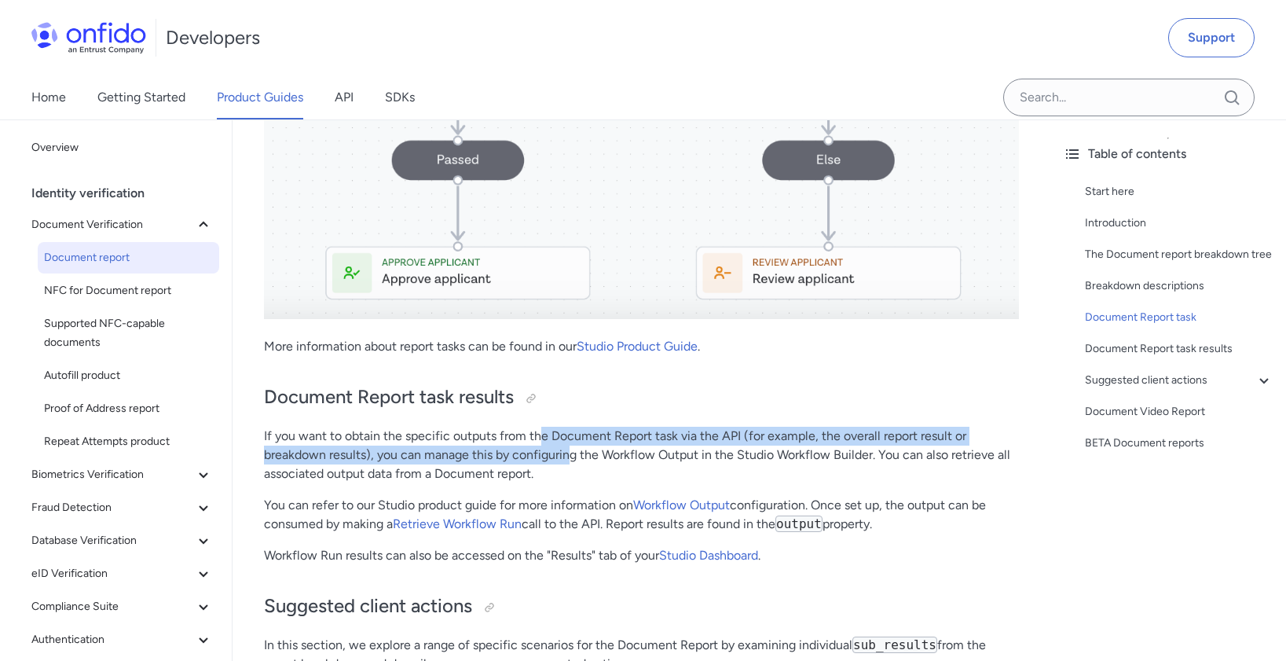
drag, startPoint x: 544, startPoint y: 379, endPoint x: 570, endPoint y: 394, distance: 29.2
click at [570, 427] on p "If you want to obtain the specific outputs from the Document Report task via th…" at bounding box center [641, 455] width 755 height 57
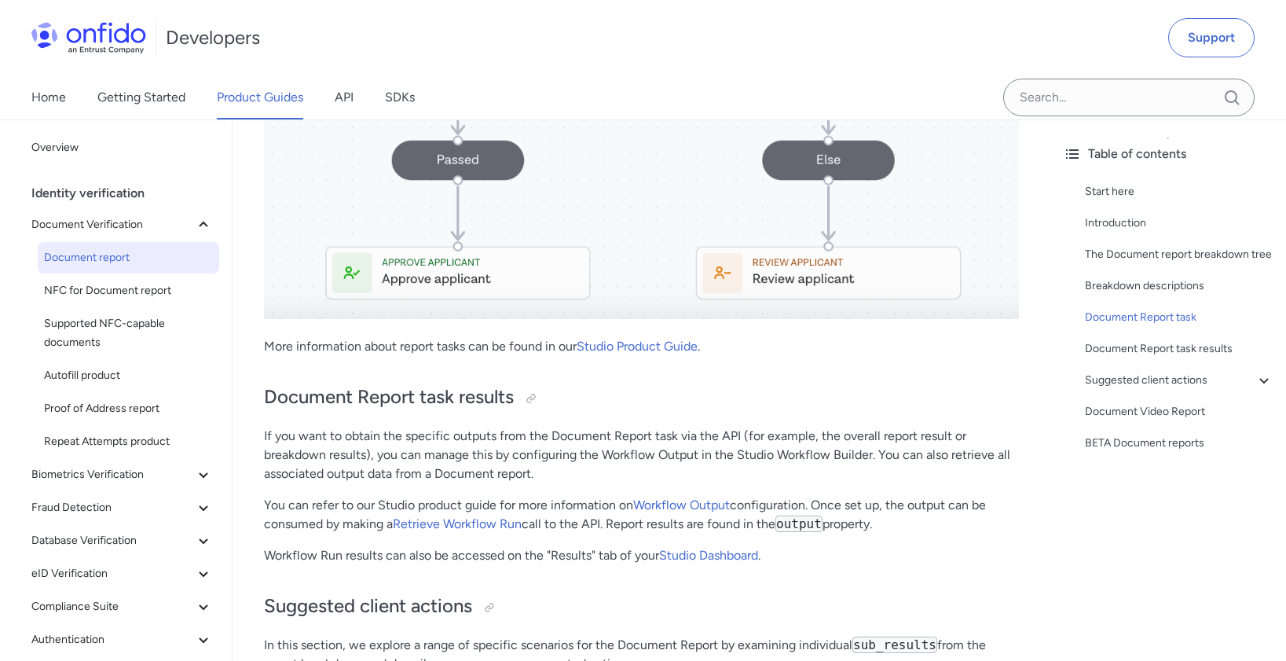
click at [612, 427] on p "If you want to obtain the specific outputs from the Document Report task via th…" at bounding box center [641, 455] width 755 height 57
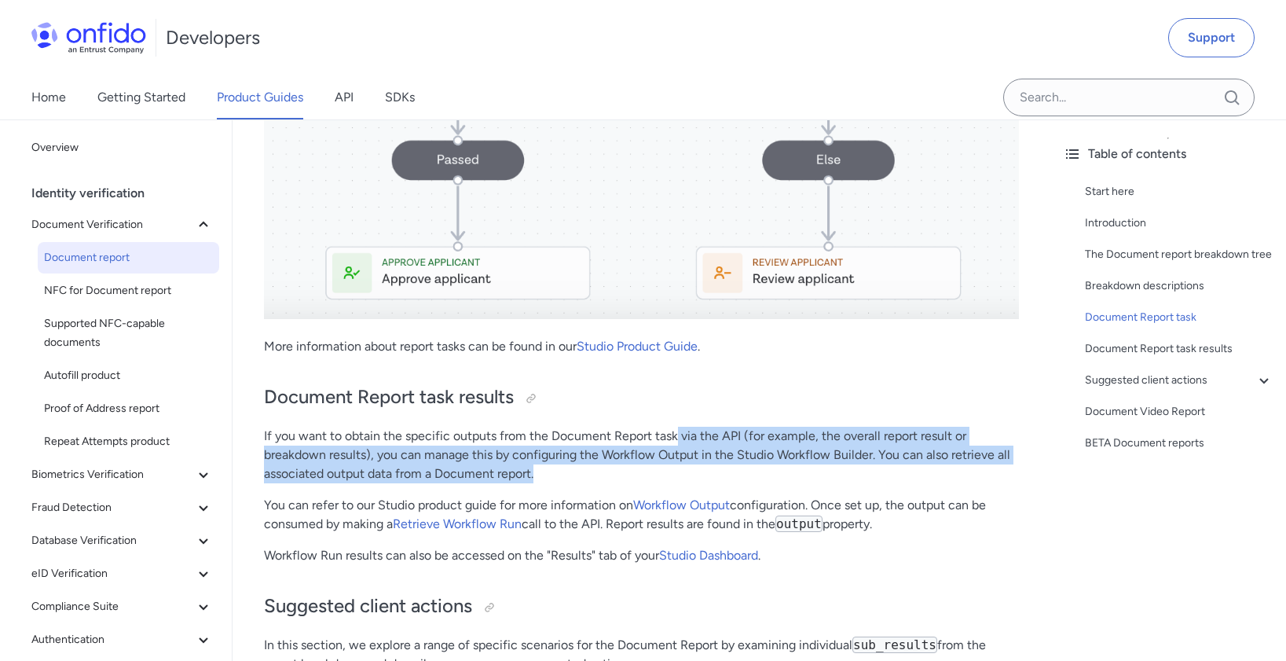
drag, startPoint x: 678, startPoint y: 389, endPoint x: 695, endPoint y: 412, distance: 29.2
click at [695, 427] on p "If you want to obtain the specific outputs from the Document Report task via th…" at bounding box center [641, 455] width 755 height 57
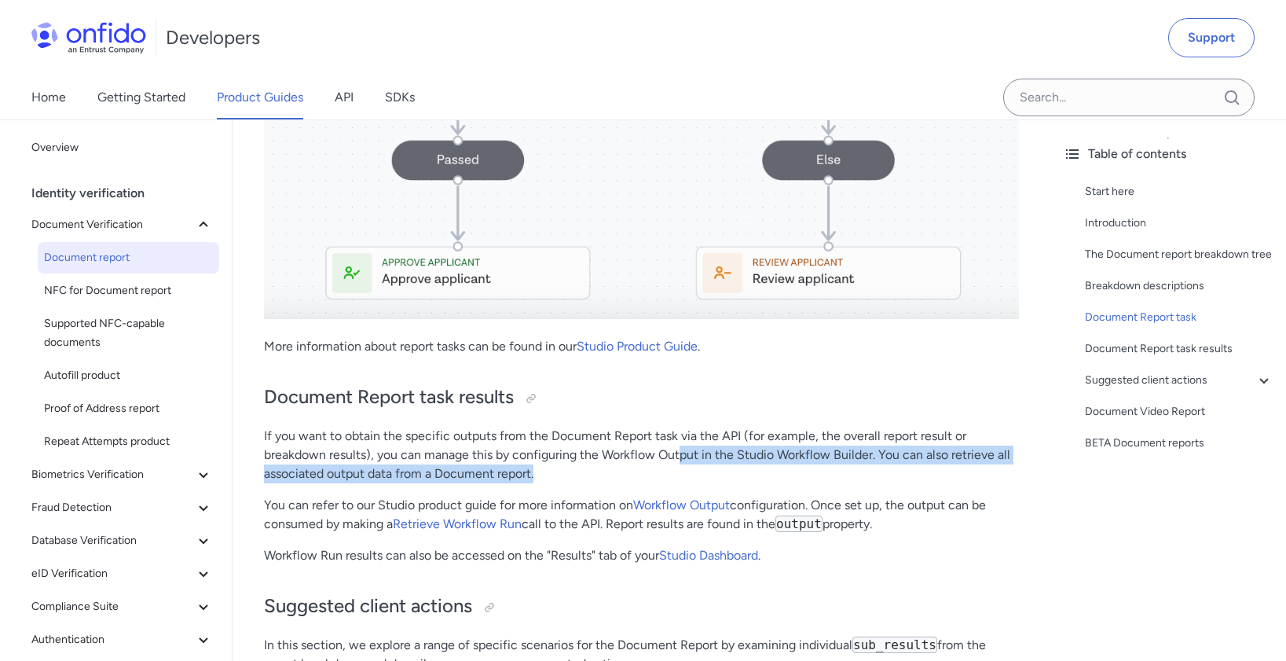
drag, startPoint x: 680, startPoint y: 417, endPoint x: 678, endPoint y: 397, distance: 20.6
click at [678, 427] on p "If you want to obtain the specific outputs from the Document Report task via th…" at bounding box center [641, 455] width 755 height 57
drag, startPoint x: 664, startPoint y: 402, endPoint x: 667, endPoint y: 416, distance: 14.5
click at [667, 427] on p "If you want to obtain the specific outputs from the Document Report task via th…" at bounding box center [641, 455] width 755 height 57
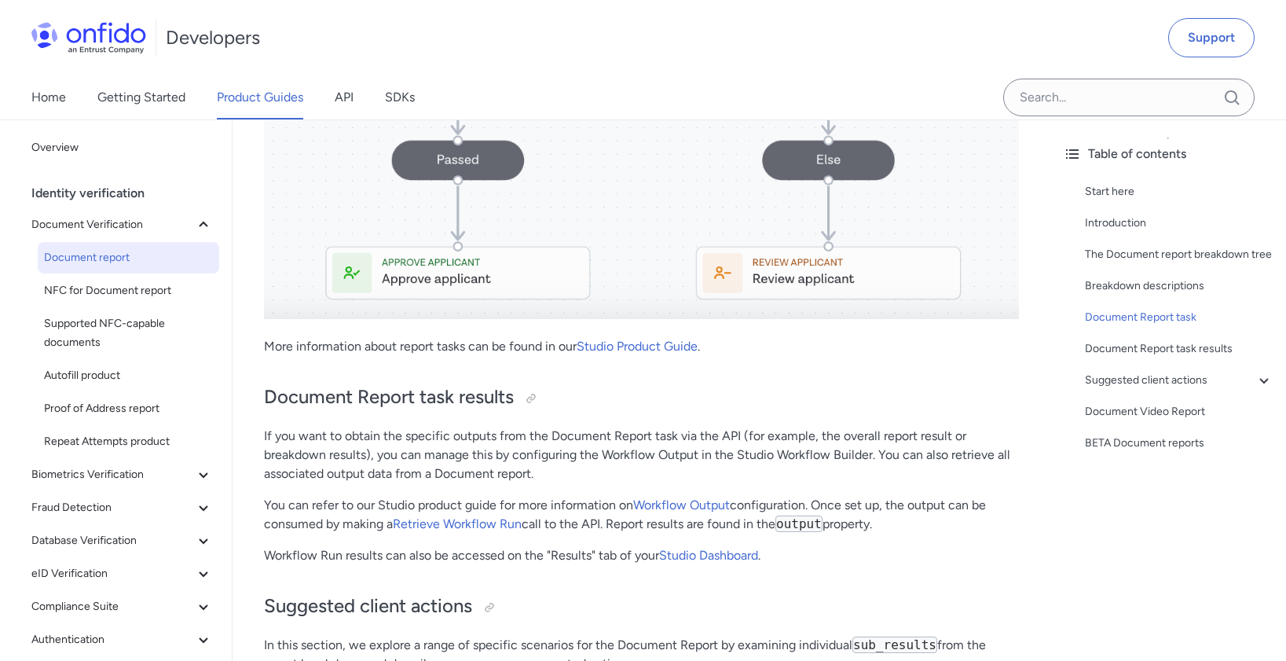
click at [656, 427] on p "If you want to obtain the specific outputs from the Document Report task via th…" at bounding box center [641, 455] width 755 height 57
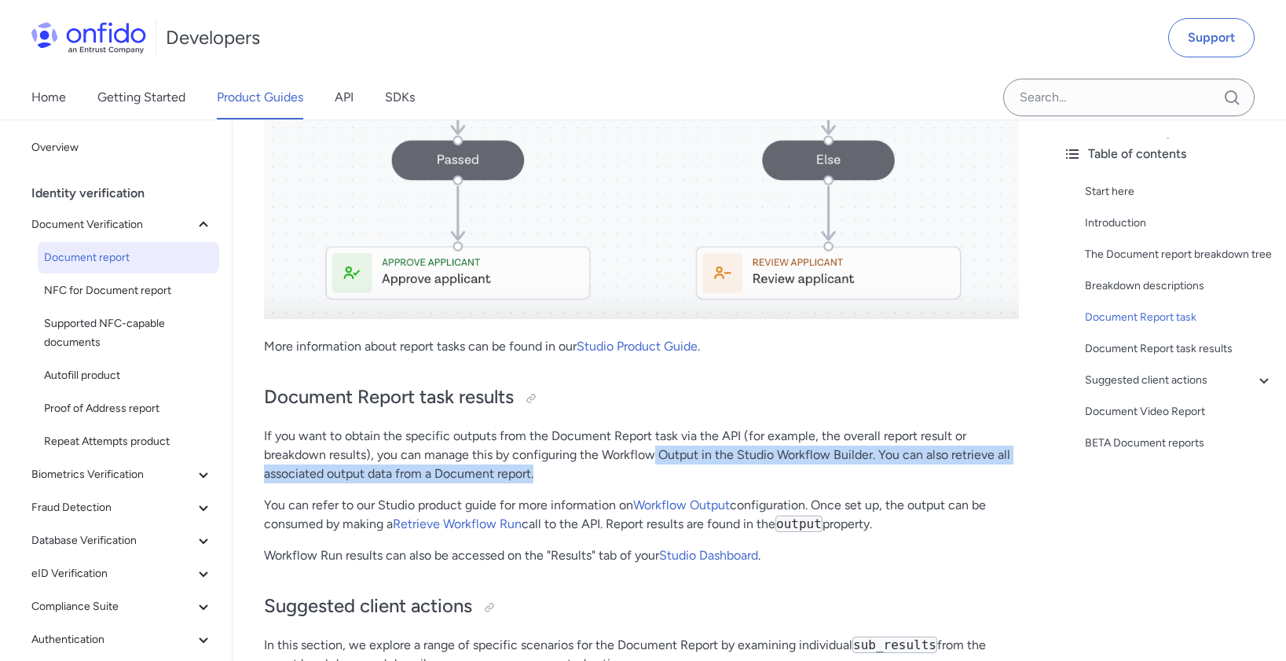
drag, startPoint x: 655, startPoint y: 398, endPoint x: 671, endPoint y: 417, distance: 24.5
click at [671, 427] on p "If you want to obtain the specific outputs from the Document Report task via th…" at bounding box center [641, 455] width 755 height 57
drag, startPoint x: 669, startPoint y: 415, endPoint x: 661, endPoint y: 401, distance: 16.6
click at [661, 427] on p "If you want to obtain the specific outputs from the Document Report task via th…" at bounding box center [641, 455] width 755 height 57
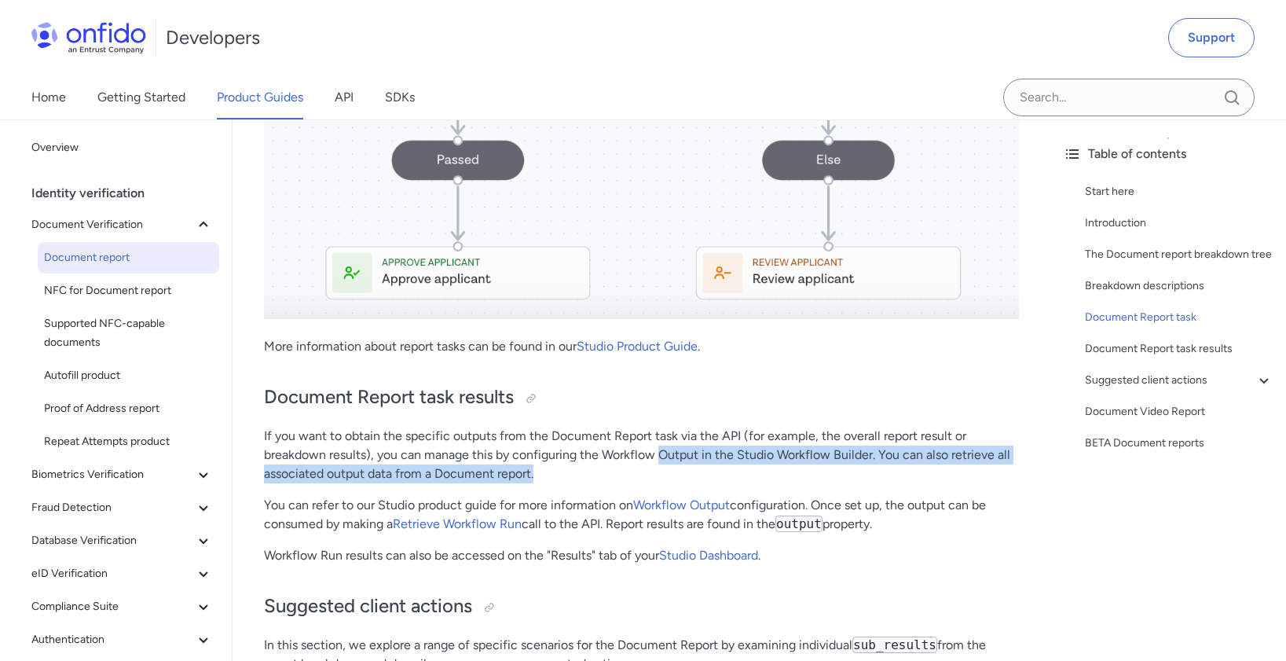
click at [661, 427] on p "If you want to obtain the specific outputs from the Document Report task via th…" at bounding box center [641, 455] width 755 height 57
drag, startPoint x: 658, startPoint y: 400, endPoint x: 669, endPoint y: 420, distance: 22.8
click at [669, 427] on p "If you want to obtain the specific outputs from the Document Report task via th…" at bounding box center [641, 455] width 755 height 57
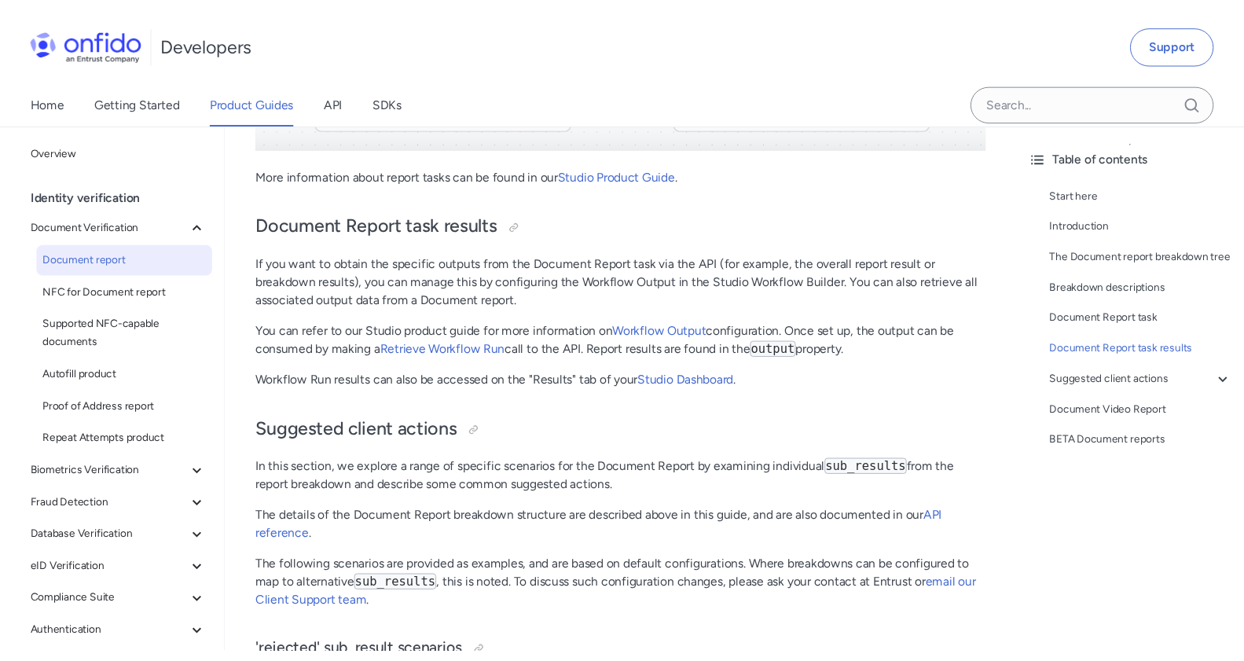
scroll to position [7804, 0]
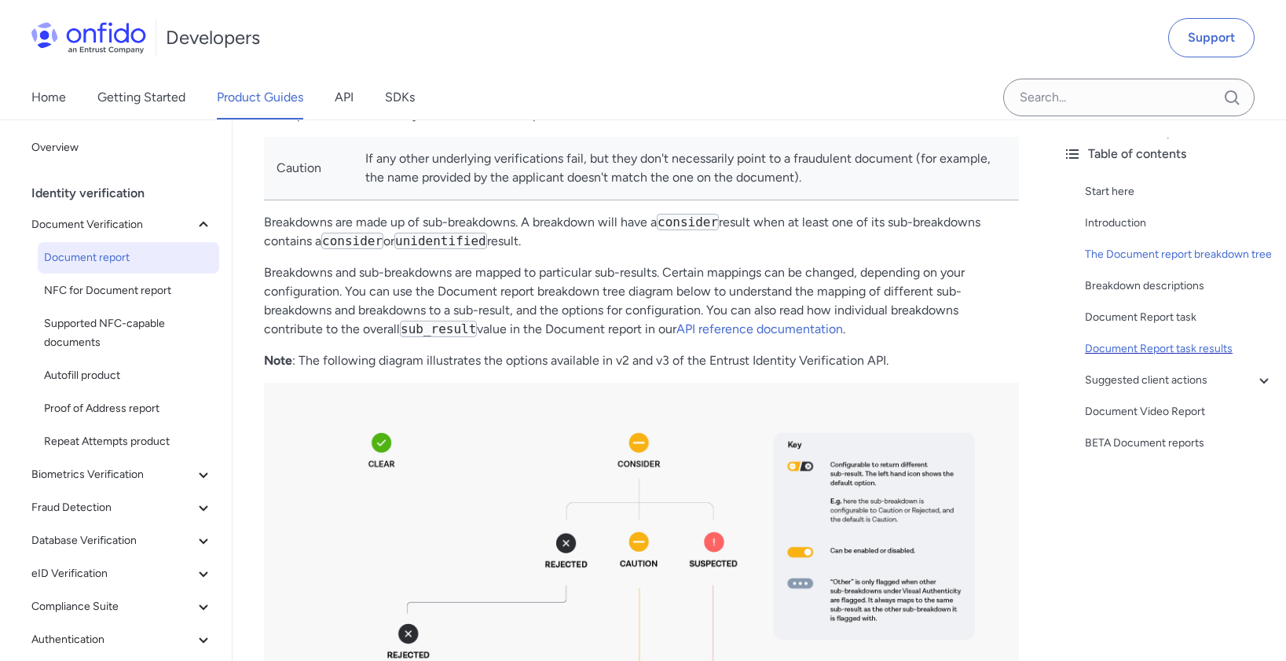
click at [1179, 358] on div "Document Report task results" at bounding box center [1179, 348] width 189 height 19
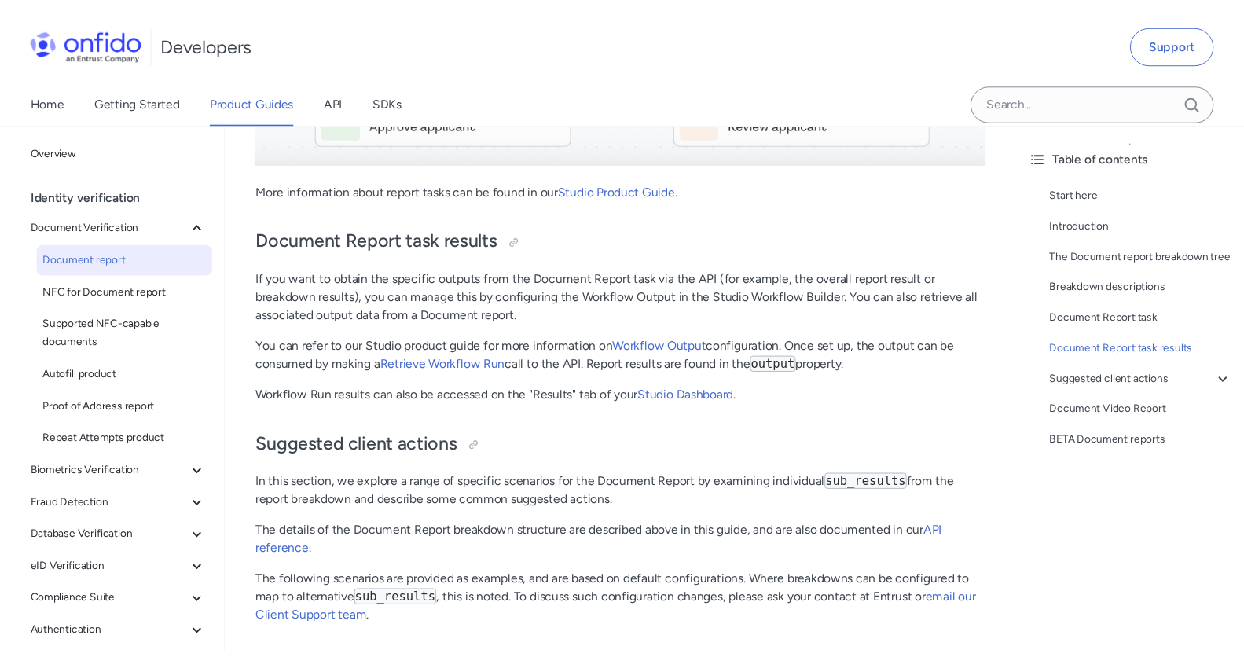
scroll to position [7788, 0]
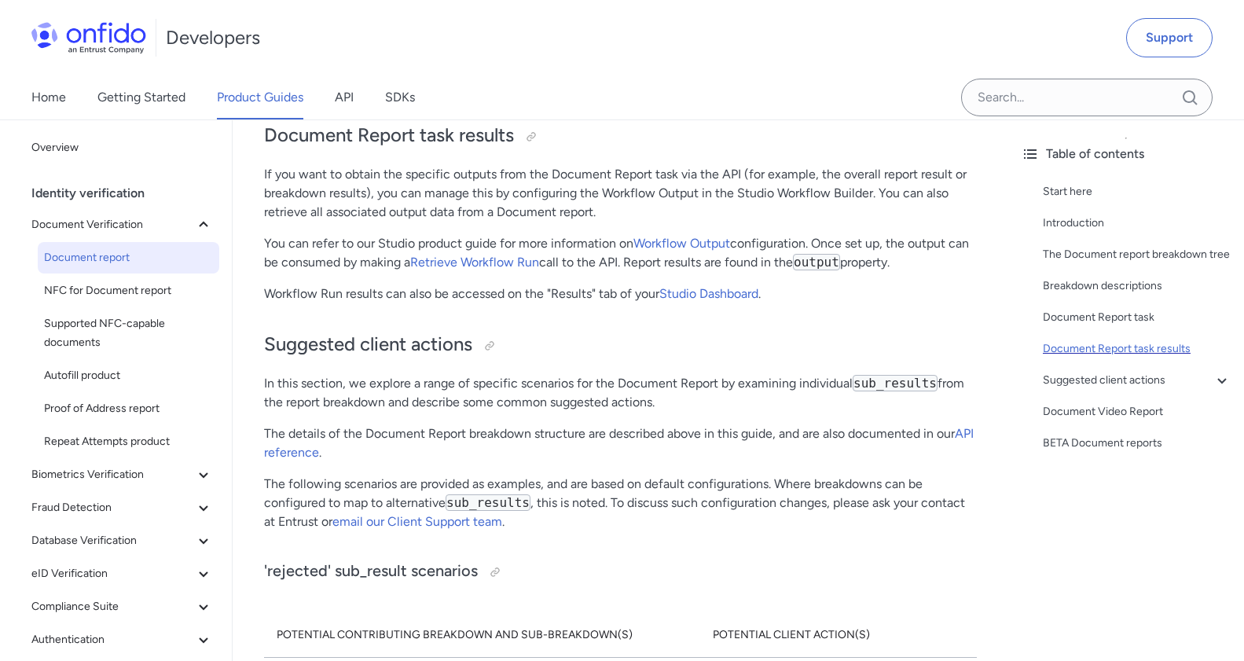
click at [1116, 358] on div "Document Report task results" at bounding box center [1136, 348] width 189 height 19
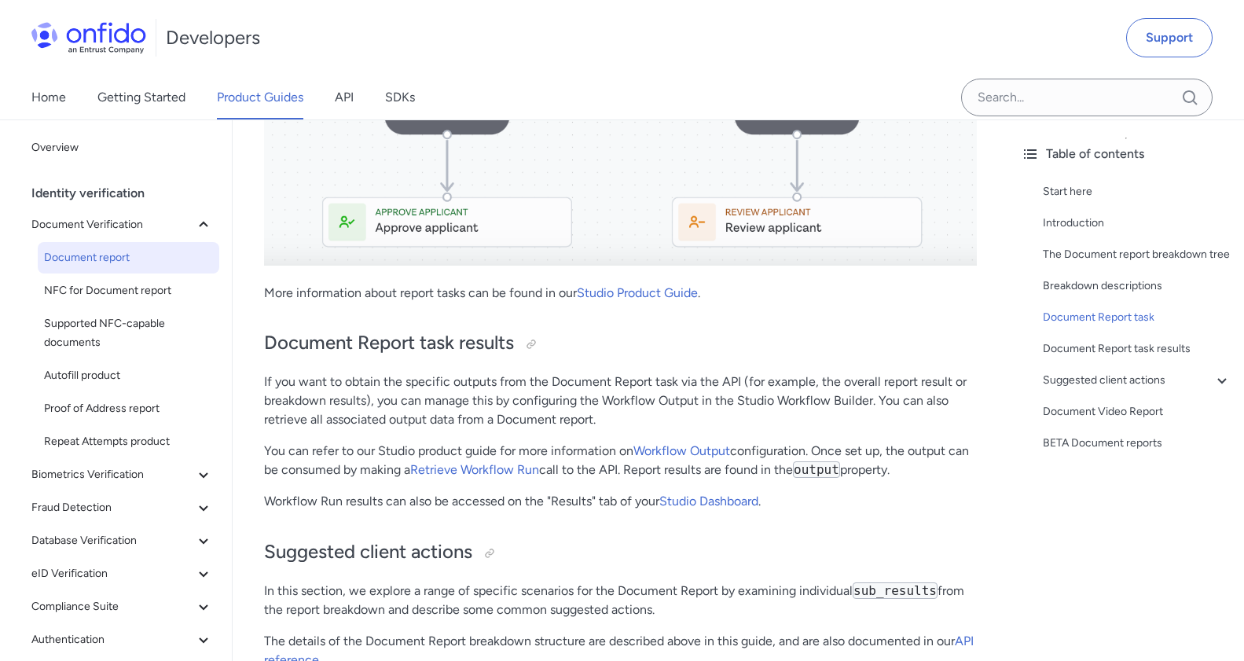
scroll to position [7579, 0]
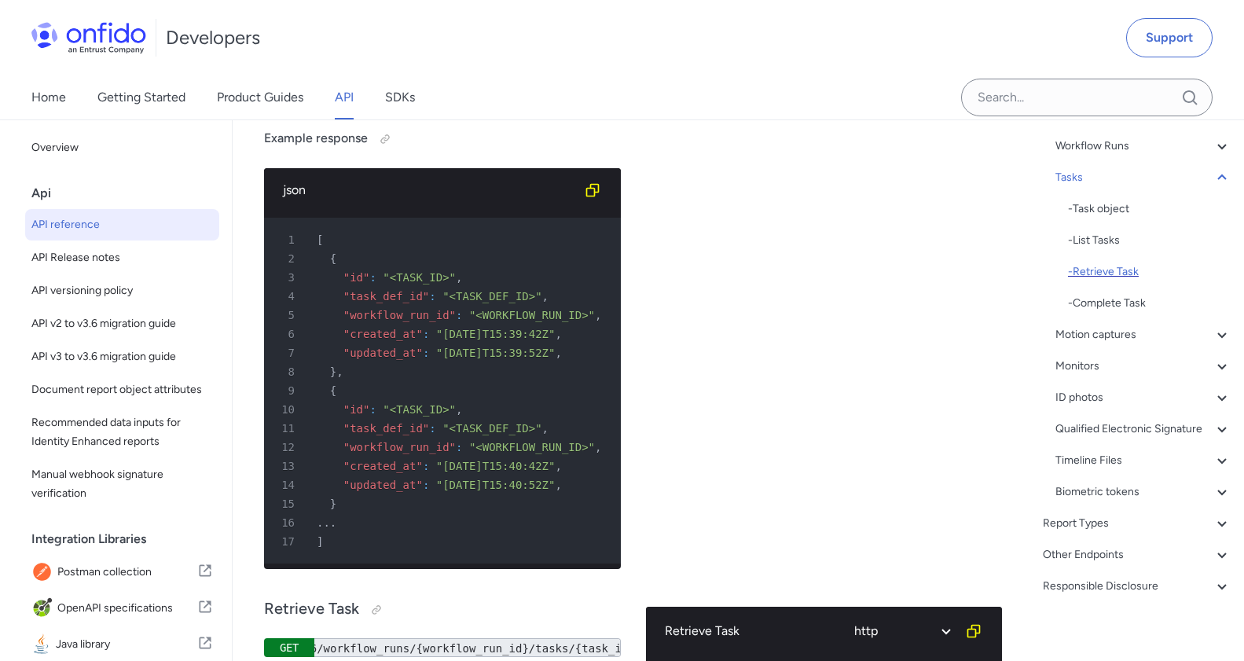
scroll to position [289, 0]
click at [1116, 279] on div "- Retrieve Task" at bounding box center [1149, 273] width 163 height 19
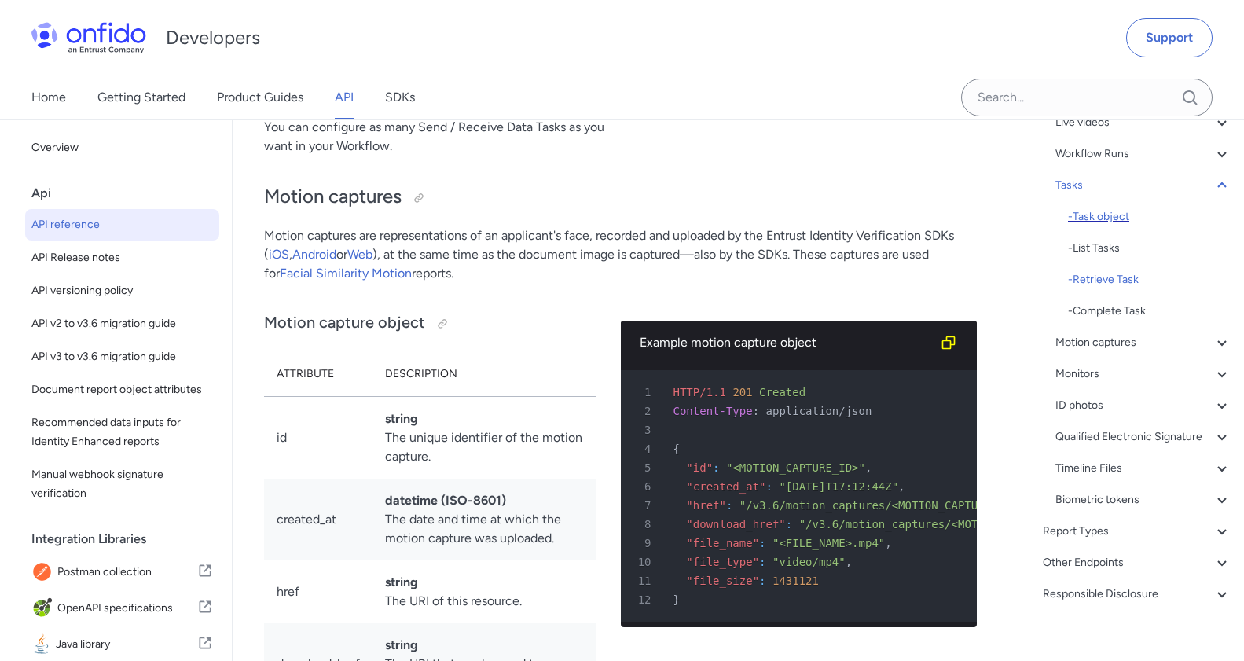
scroll to position [297, 0]
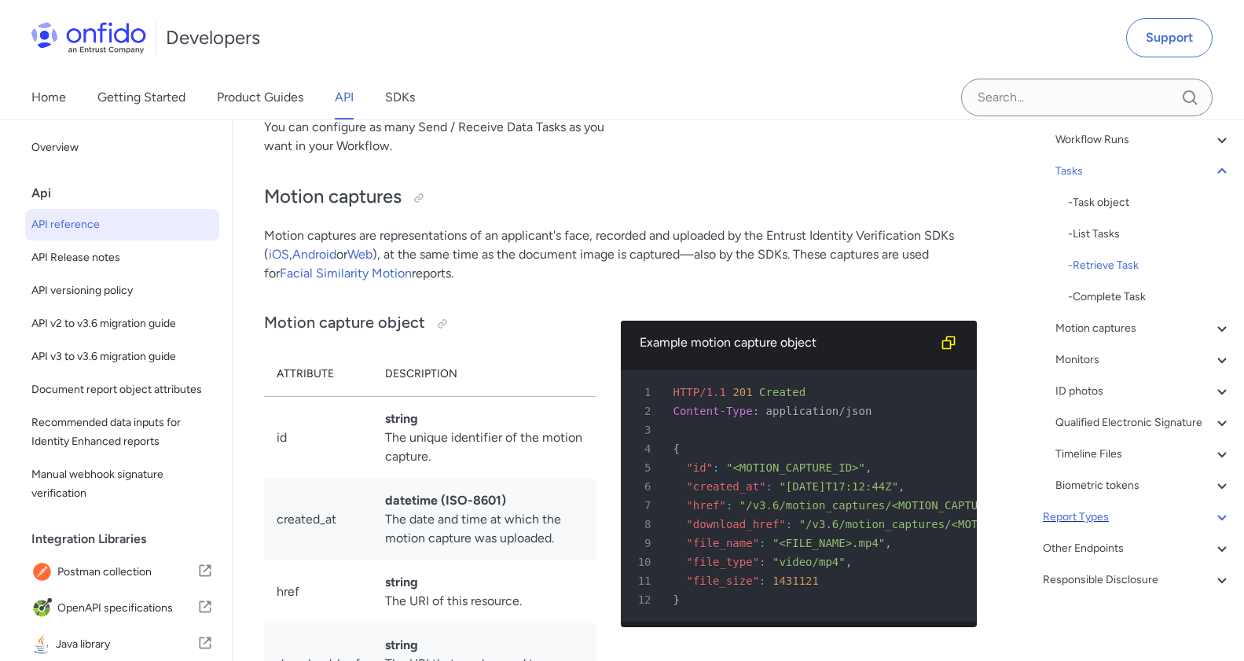
click at [1114, 526] on div "Report Types" at bounding box center [1136, 516] width 189 height 19
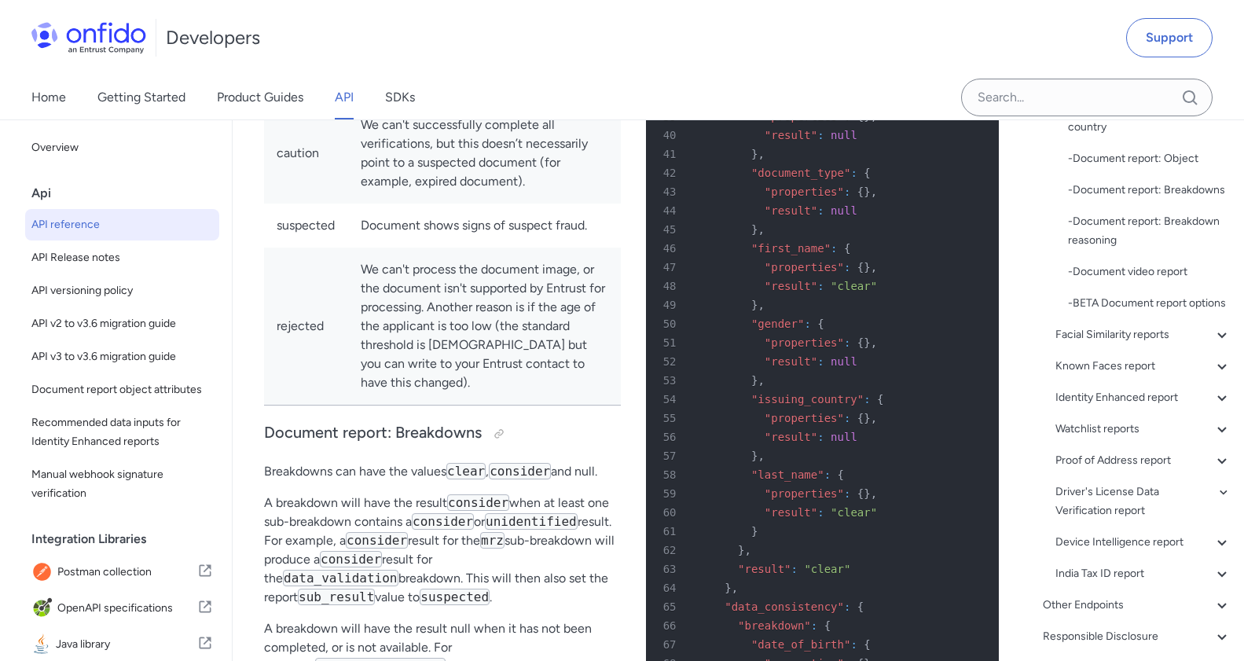
scroll to position [63683, 0]
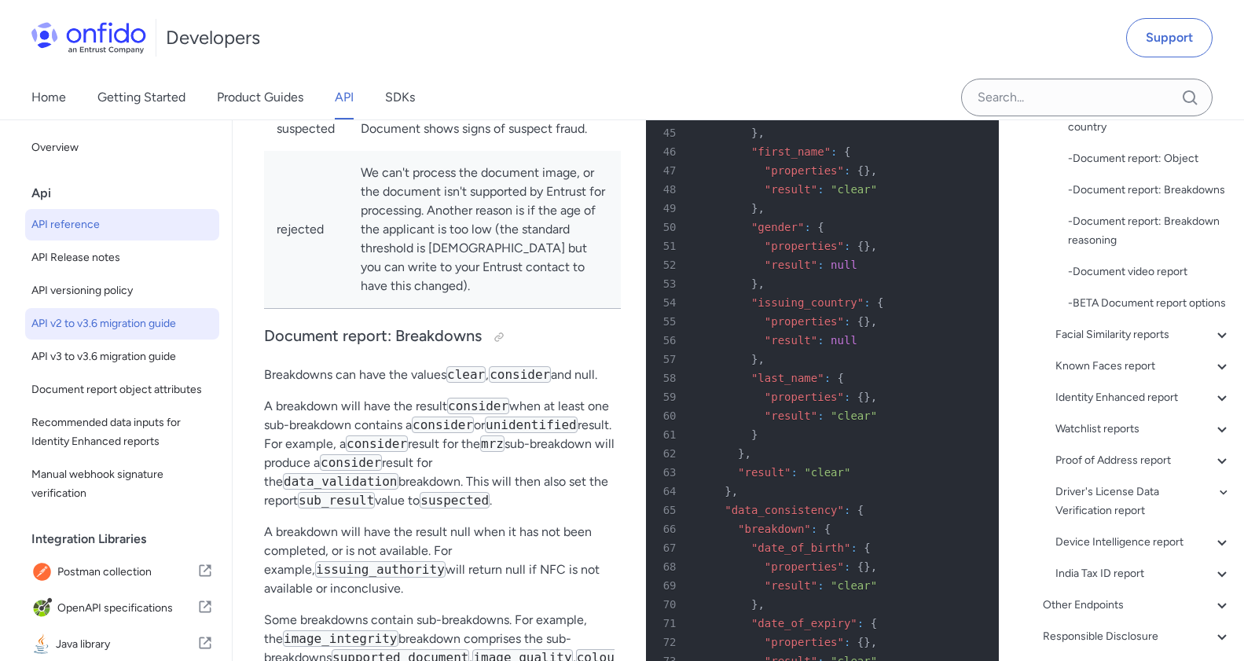
click at [160, 331] on span "API v2 to v3.6 migration guide" at bounding box center [121, 323] width 181 height 19
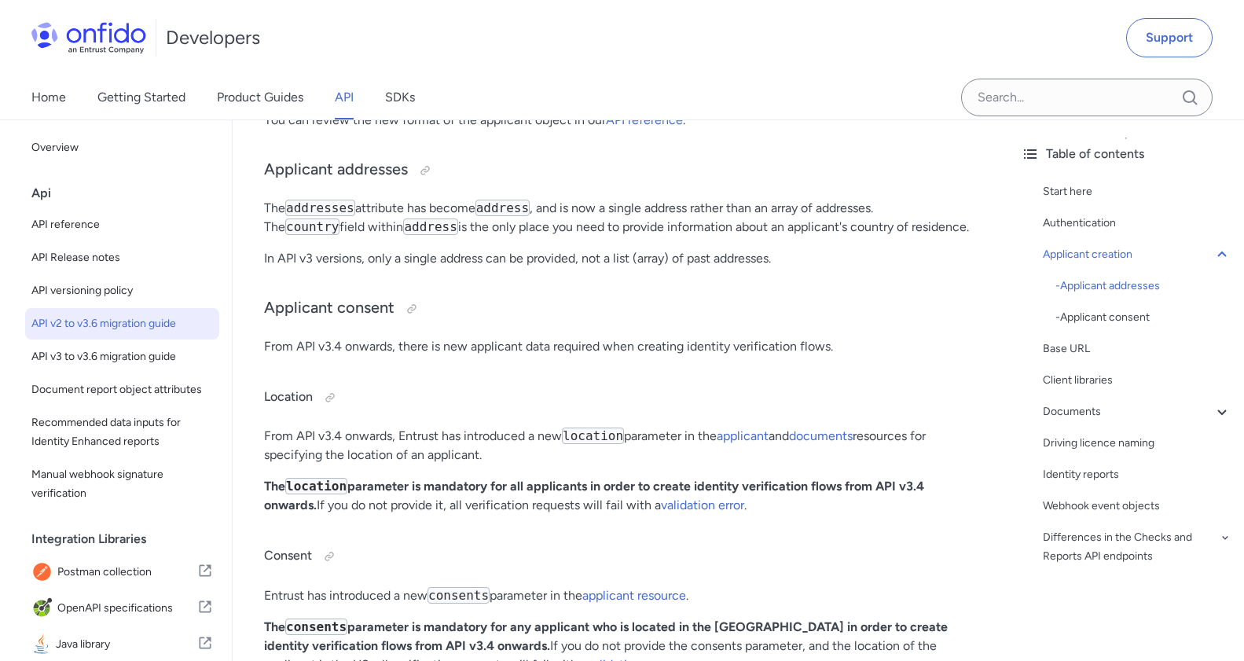
scroll to position [1724, 0]
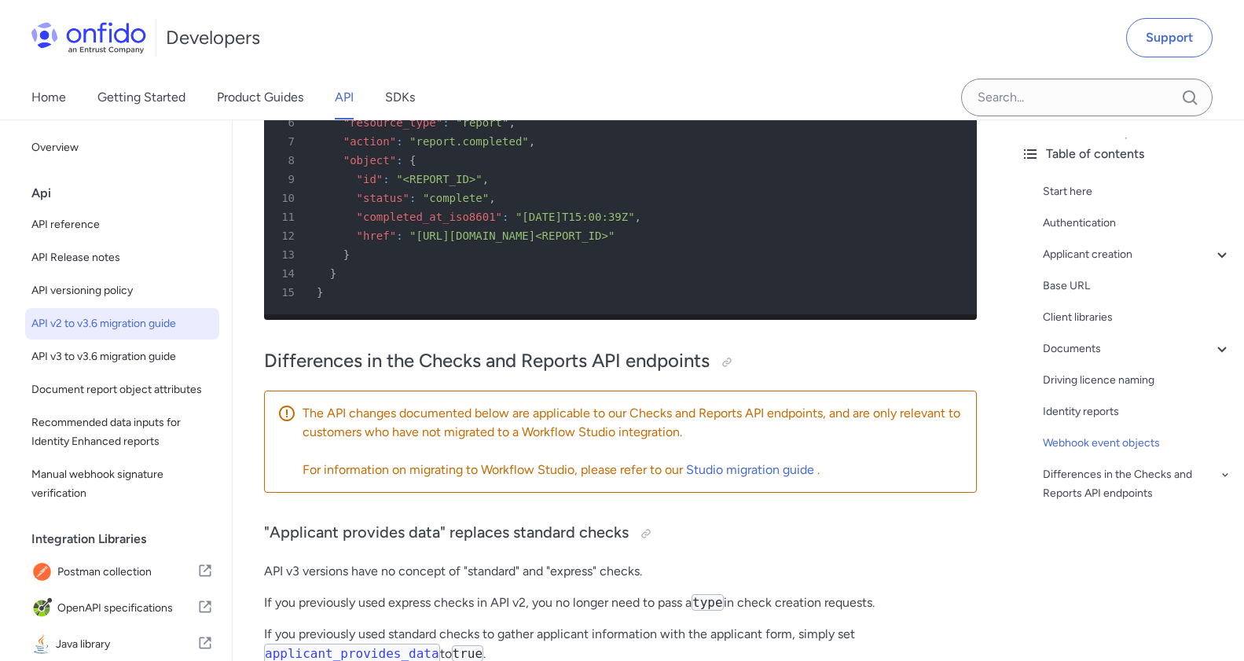
scroll to position [2807, 0]
